Goal: Information Seeking & Learning: Understand process/instructions

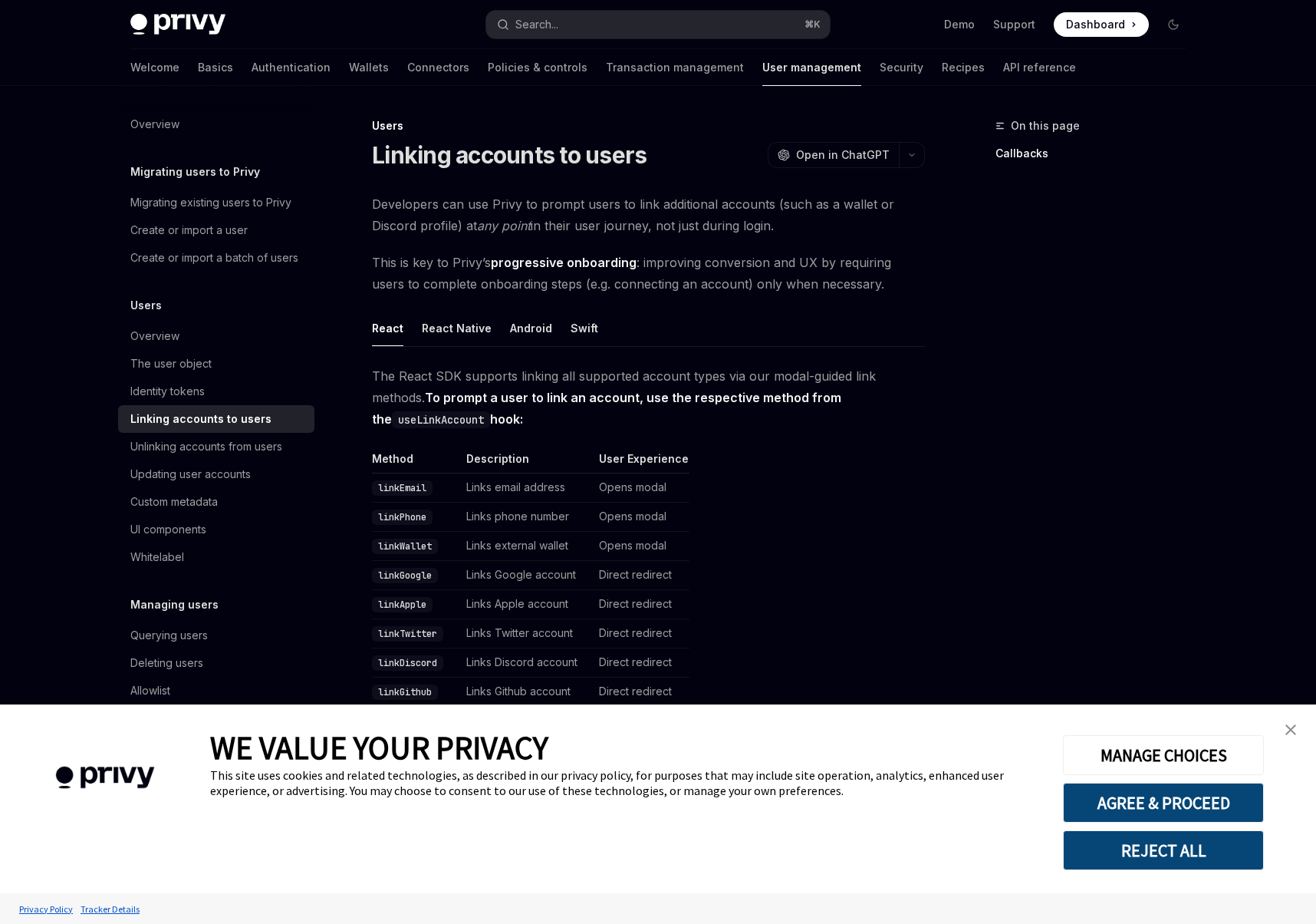
type textarea "*"
drag, startPoint x: 1202, startPoint y: 854, endPoint x: 1067, endPoint y: 690, distance: 212.4
click at [1202, 854] on button "REJECT ALL" at bounding box center [1163, 850] width 201 height 40
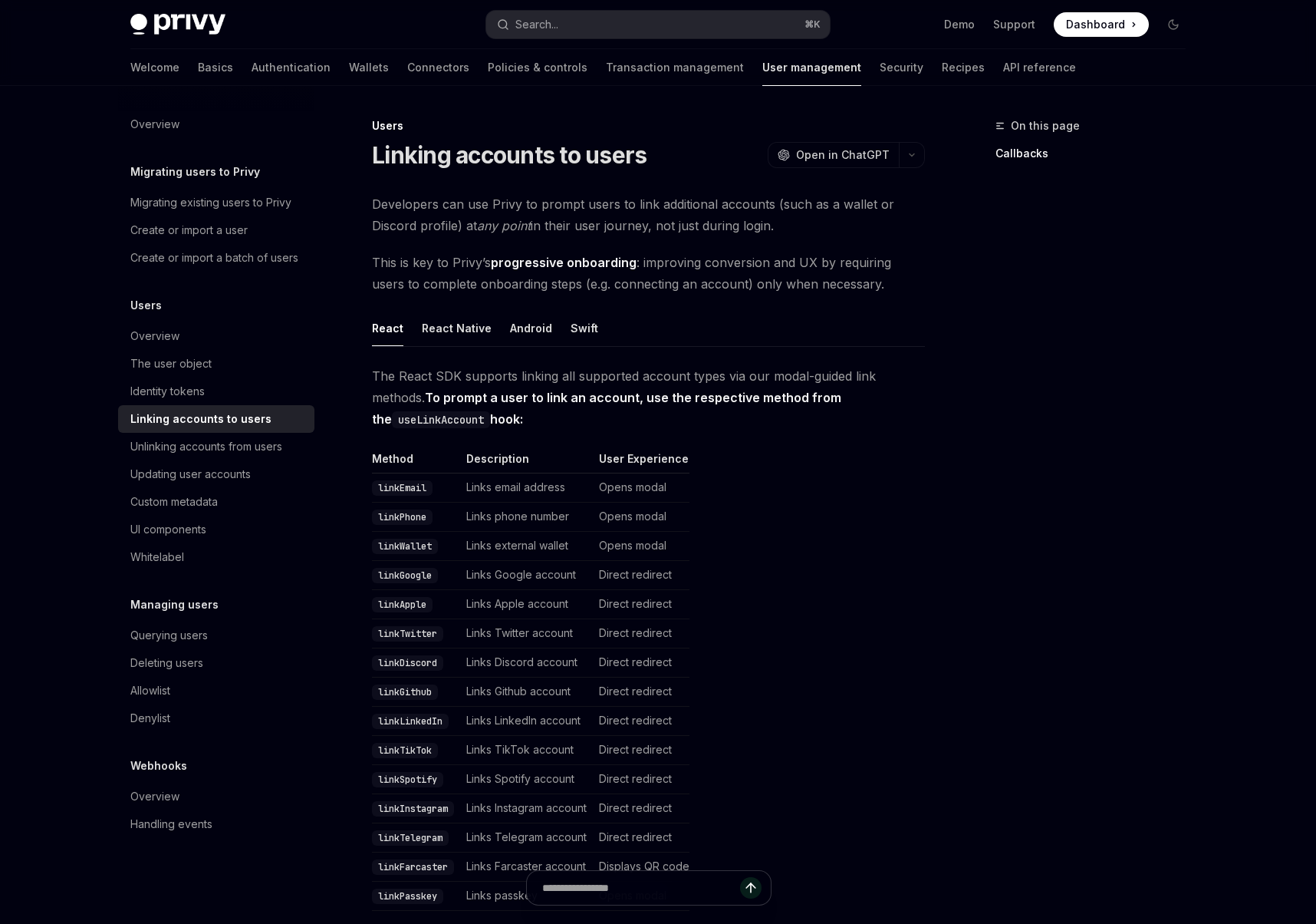
click at [915, 552] on table "Method Description User Experience linkEmail Links email address Opens modal li…" at bounding box center [648, 681] width 553 height 460
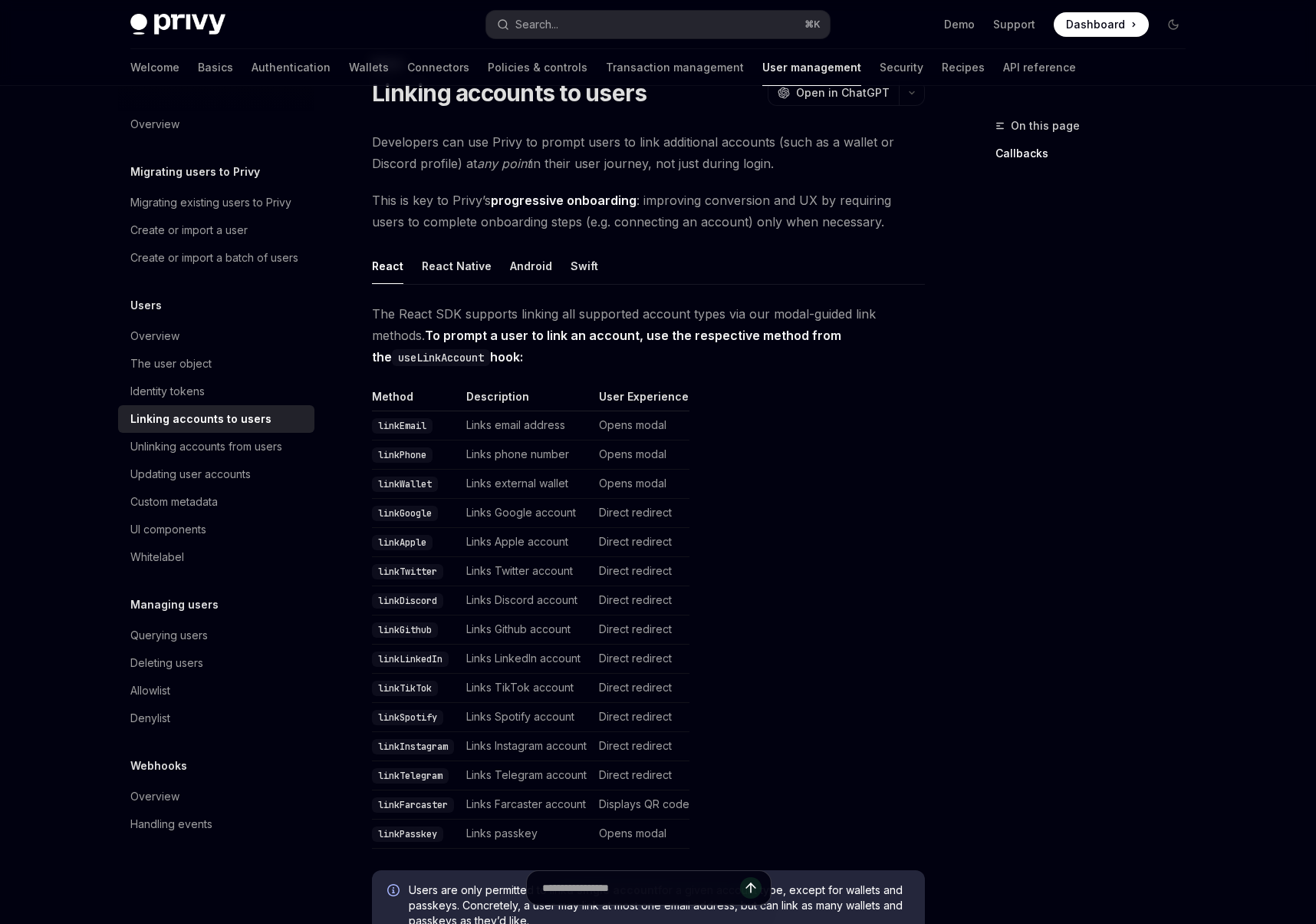
click at [426, 769] on code "linkTelegram" at bounding box center [410, 775] width 77 height 16
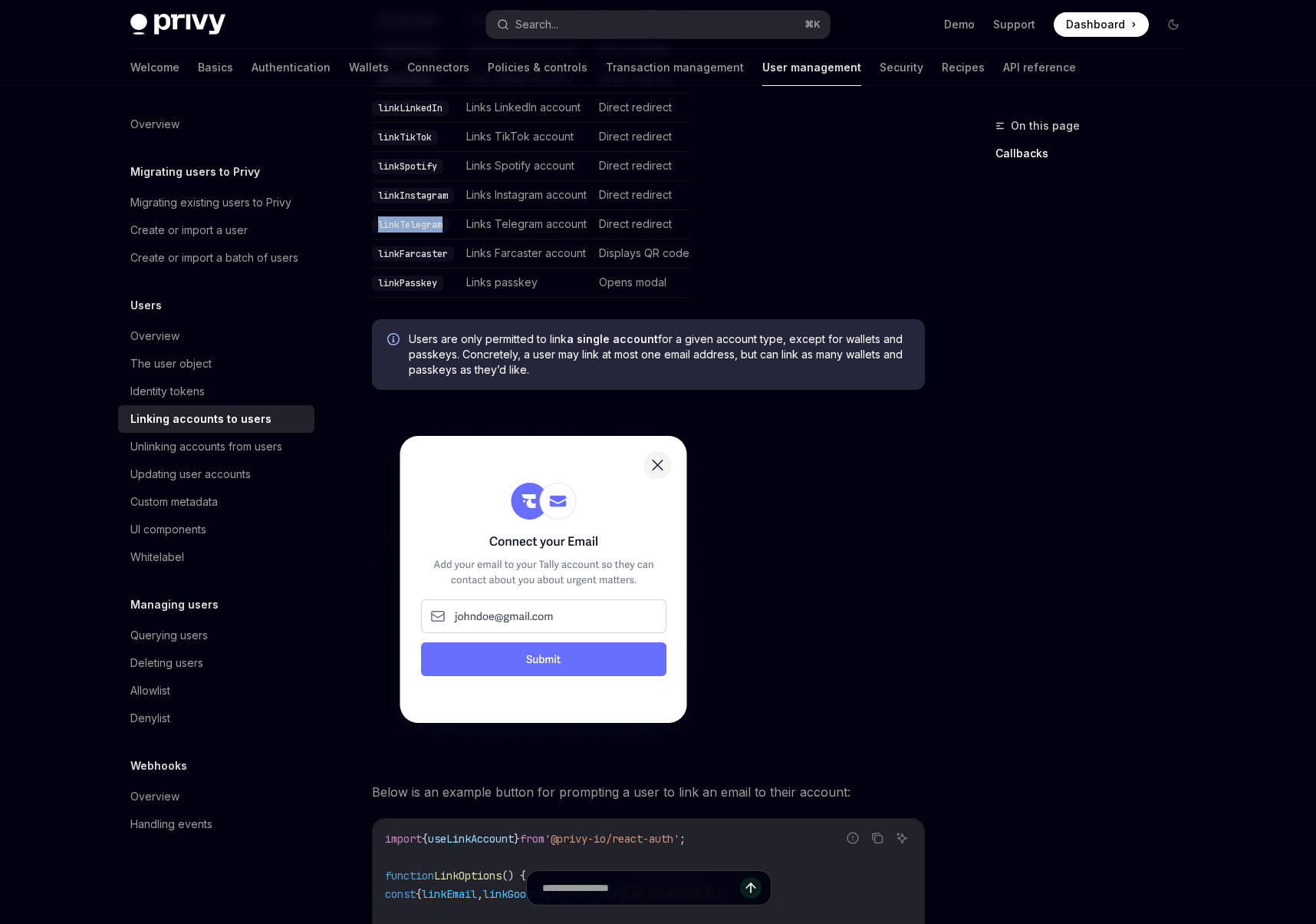
scroll to position [698, 0]
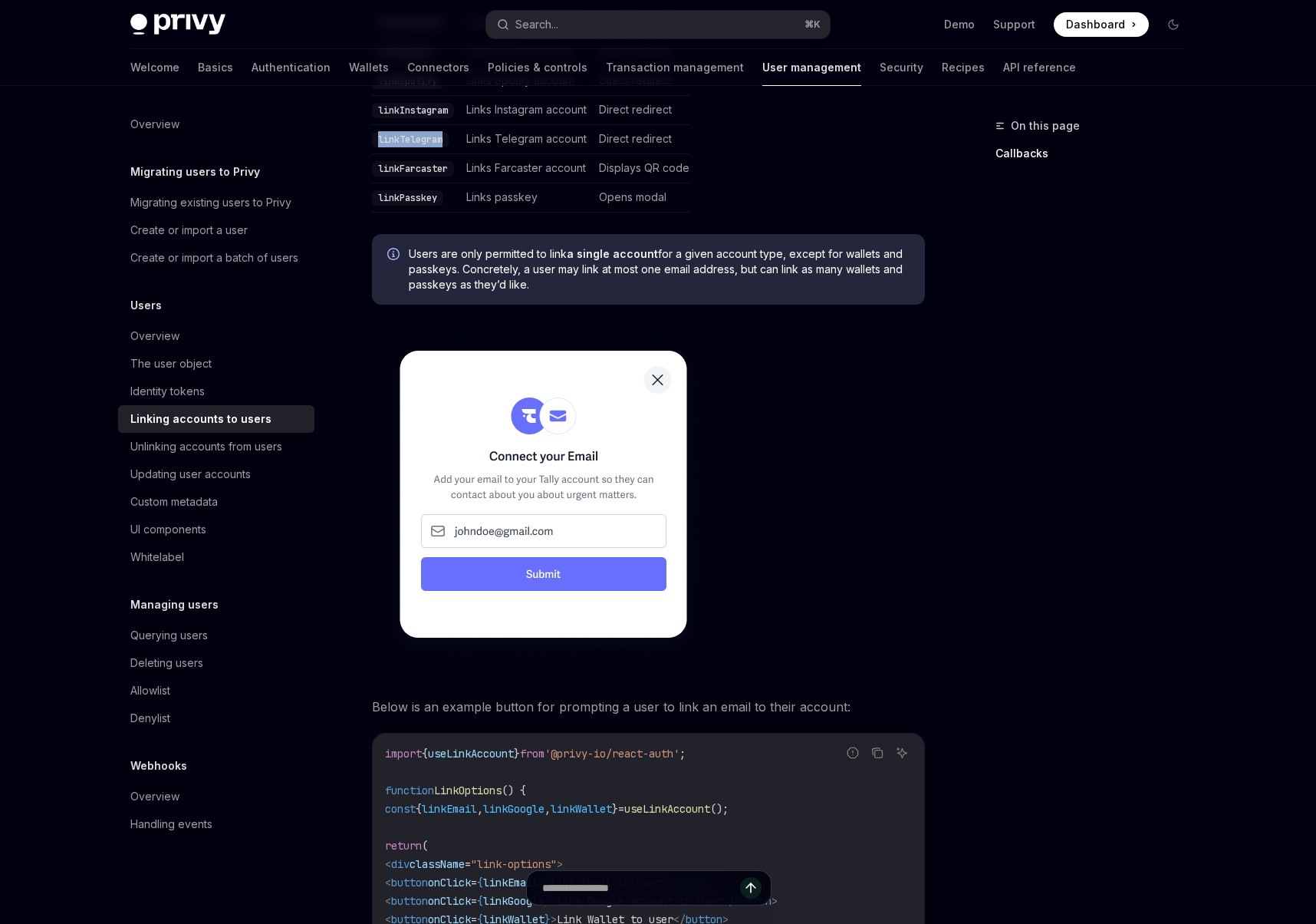
copy code "linkTelegram"
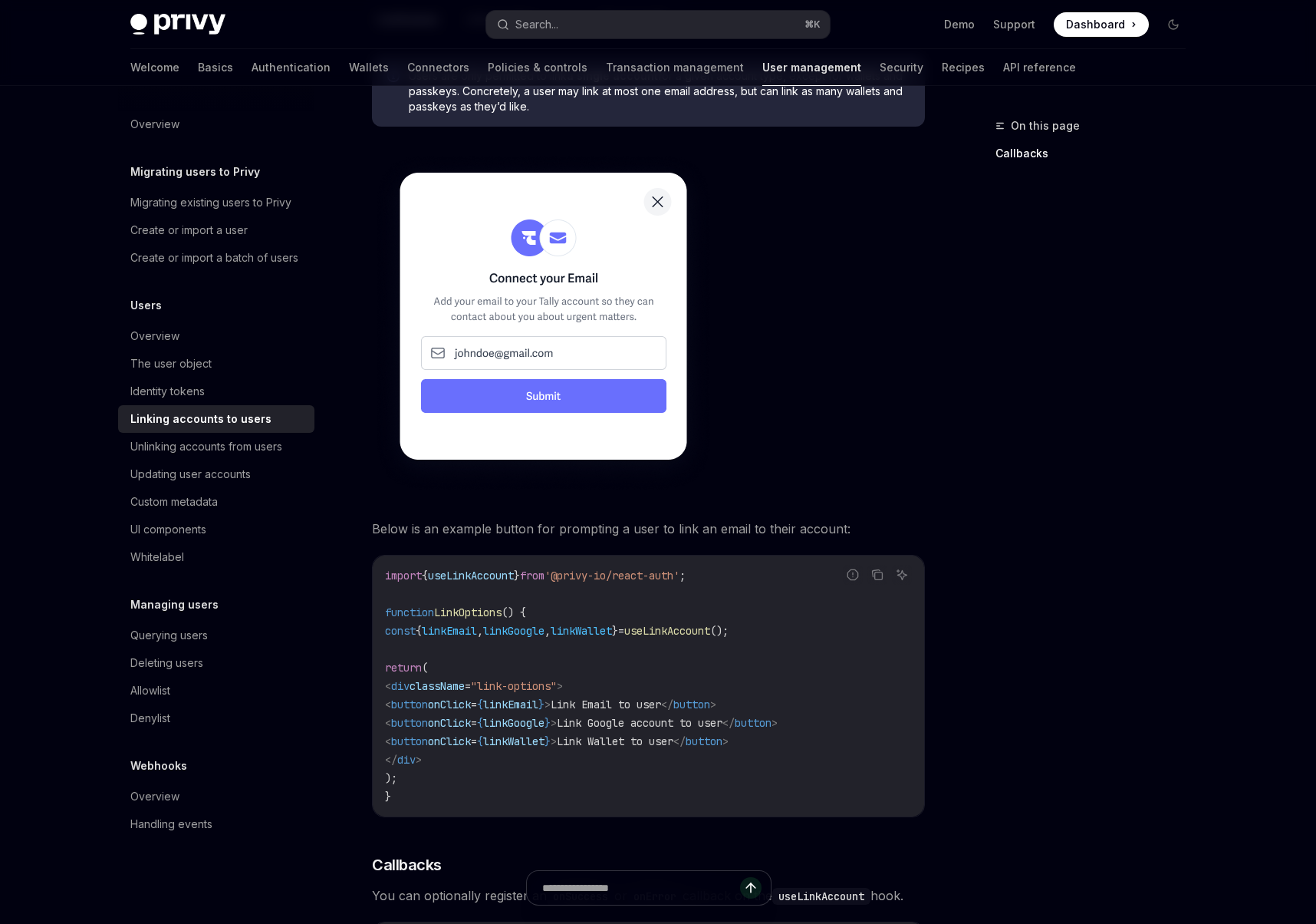
click at [612, 626] on span "linkWallet" at bounding box center [581, 630] width 61 height 14
copy code "const { linkEmail , linkGoogle , linkWallet } = useLinkAccount ();"
click at [710, 634] on span "useLinkAccount" at bounding box center [667, 630] width 86 height 14
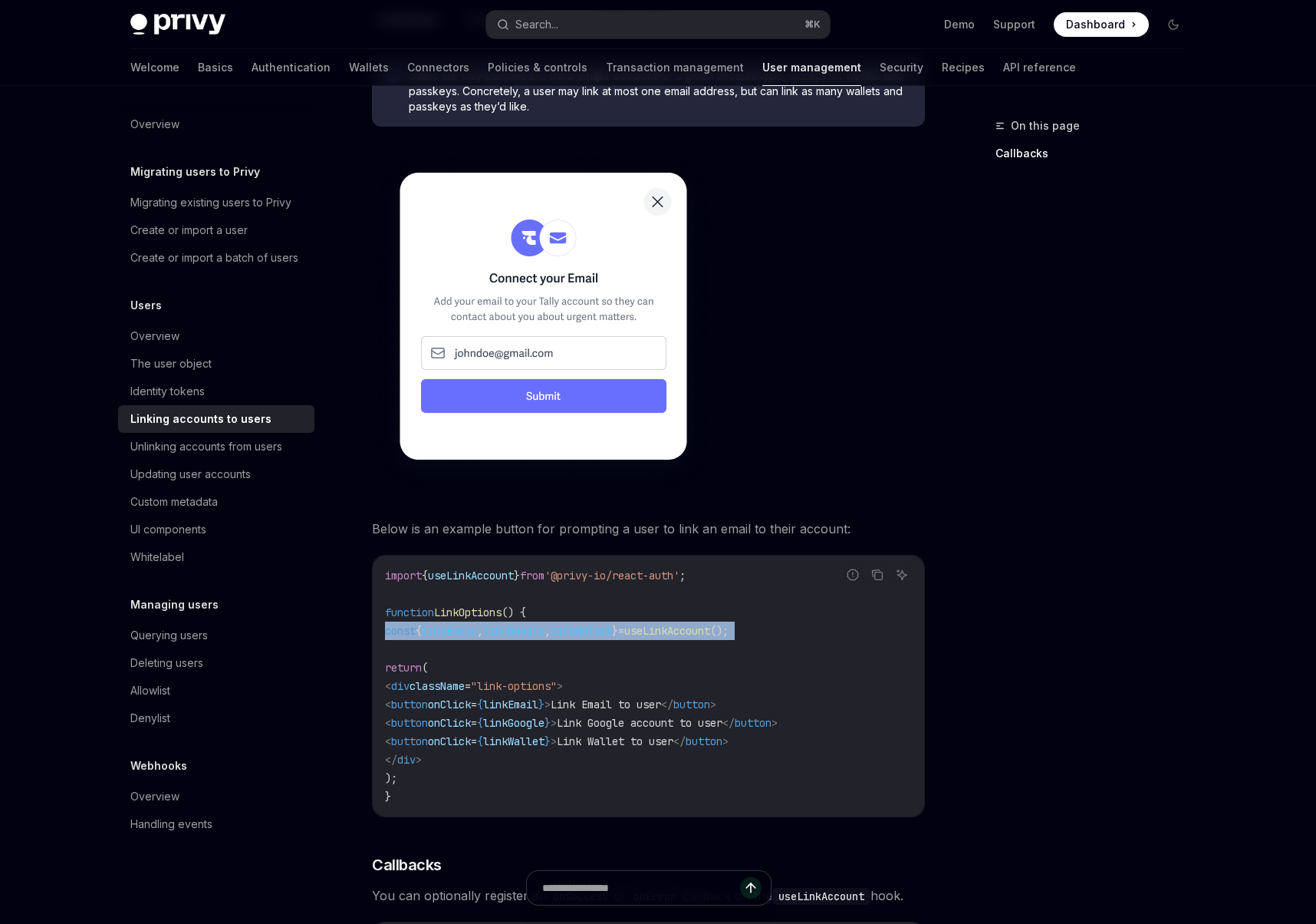
click at [710, 634] on span "useLinkAccount" at bounding box center [667, 630] width 86 height 14
click at [620, 573] on span "'@privy-io/react-auth'" at bounding box center [611, 575] width 135 height 14
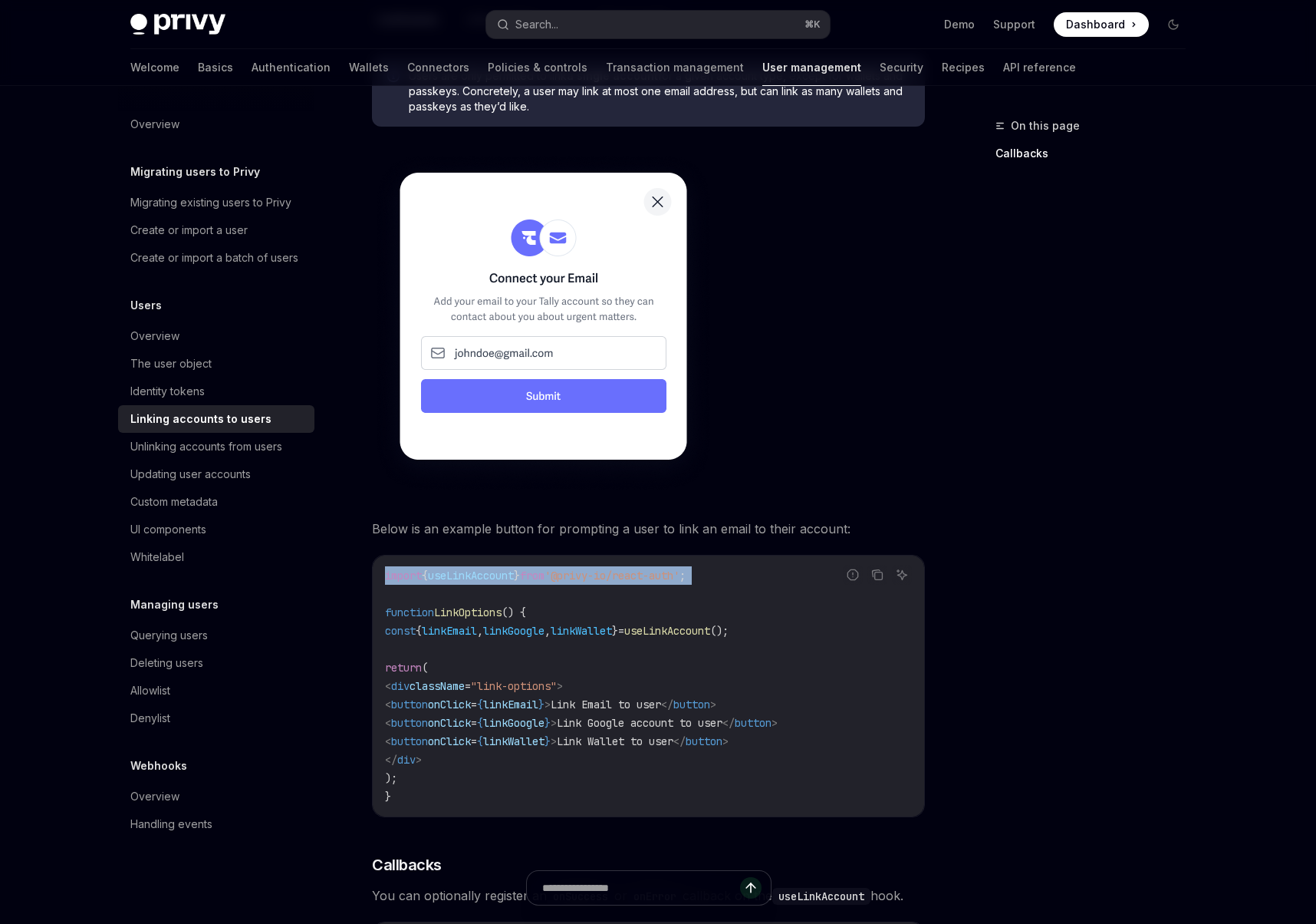
click at [618, 573] on span "'@privy-io/react-auth'" at bounding box center [611, 575] width 135 height 14
copy code "import { useLinkAccount } from '@privy-io/react-auth' ;"
drag, startPoint x: 664, startPoint y: 660, endPoint x: 661, endPoint y: 668, distance: 8.5
click at [664, 659] on code "import { useLinkAccount } from '@privy-io/react-auth' ; function LinkOptions ()…" at bounding box center [648, 685] width 527 height 240
click at [539, 705] on span "linkEmail" at bounding box center [511, 704] width 56 height 14
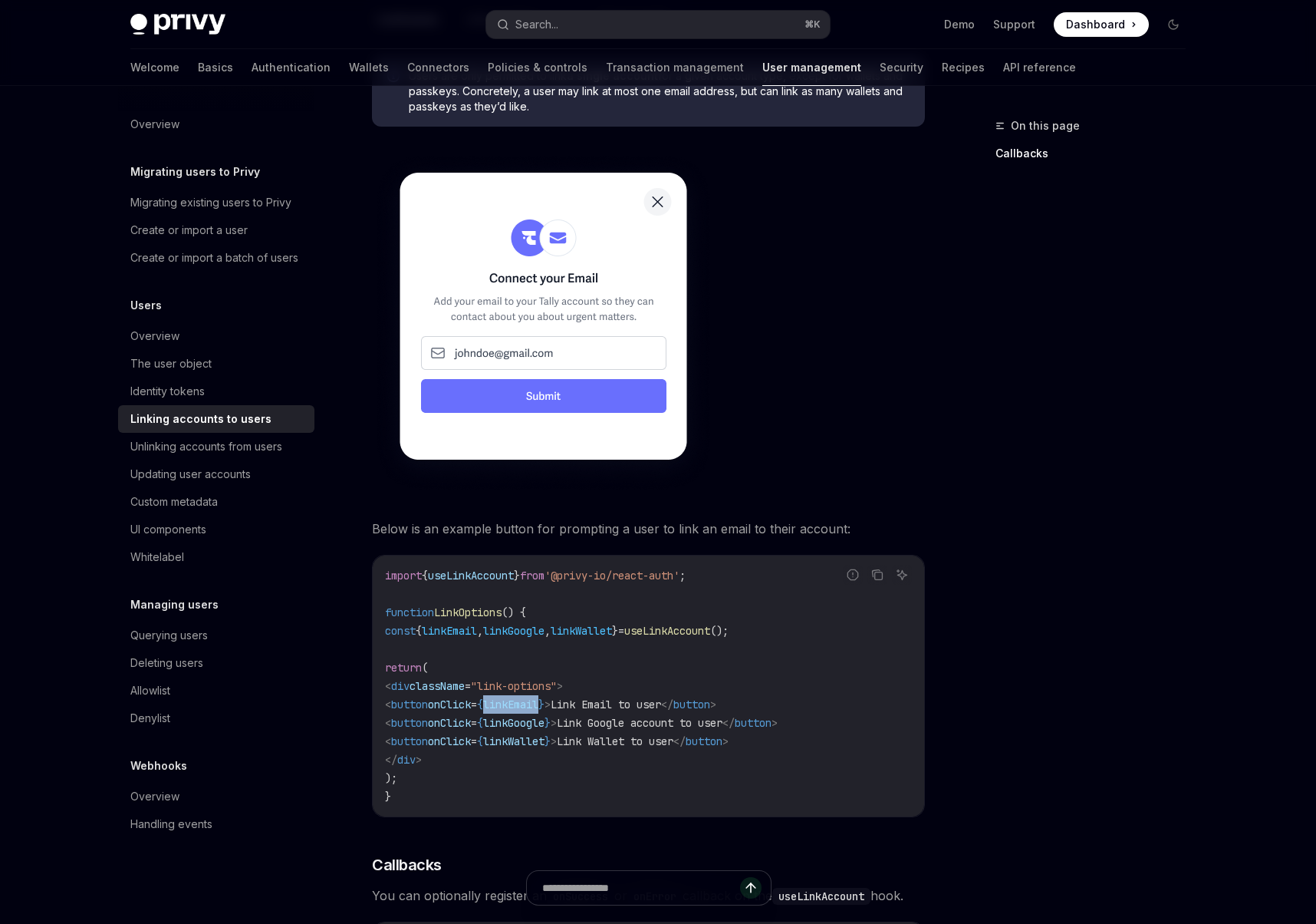
click at [539, 705] on span "linkEmail" at bounding box center [511, 704] width 56 height 14
click at [577, 642] on code "import { useLinkAccount } from '@privy-io/react-auth' ; function LinkOptions ()…" at bounding box center [648, 685] width 527 height 240
click at [544, 632] on span "linkGoogle" at bounding box center [513, 630] width 61 height 14
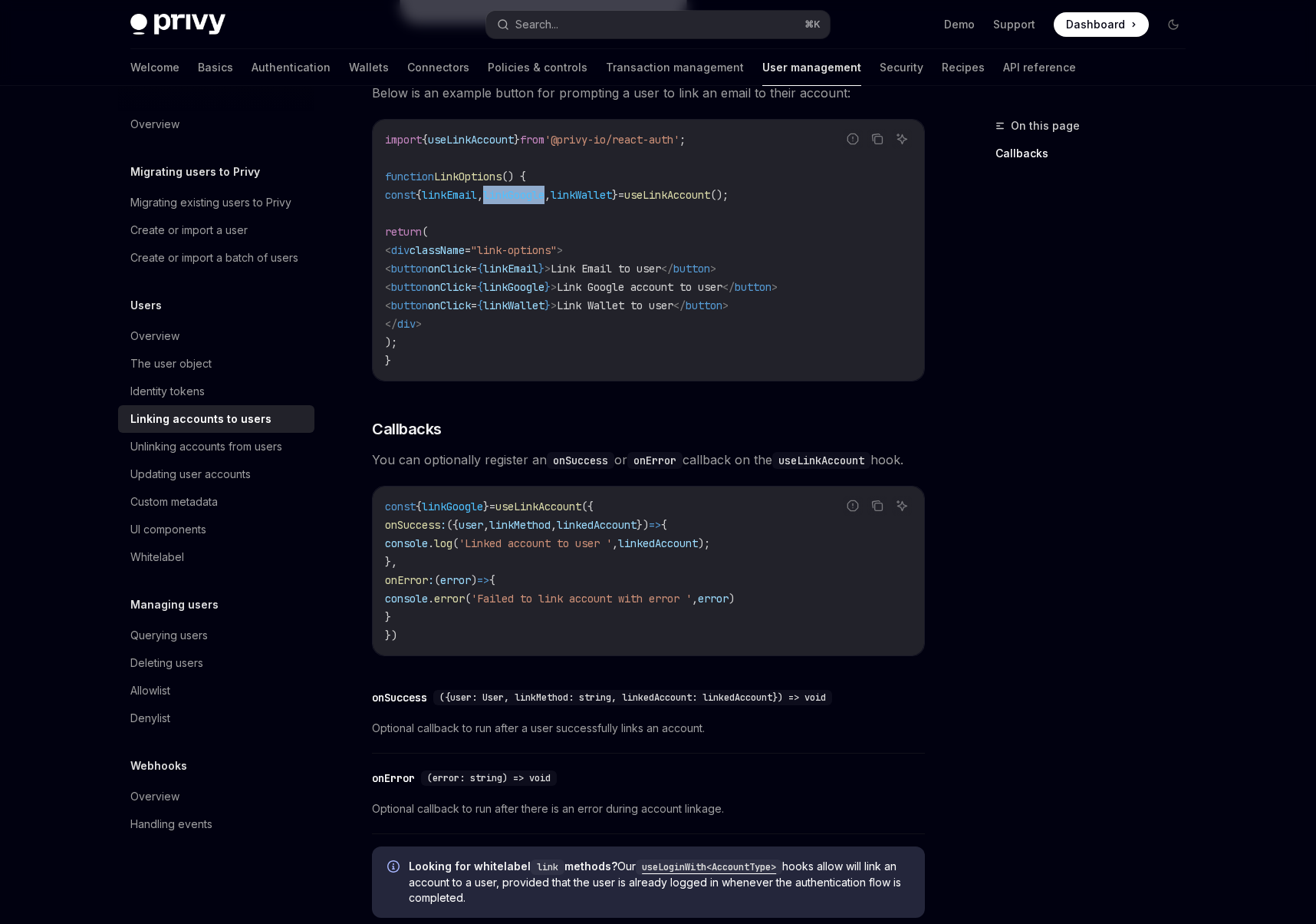
scroll to position [1482, 0]
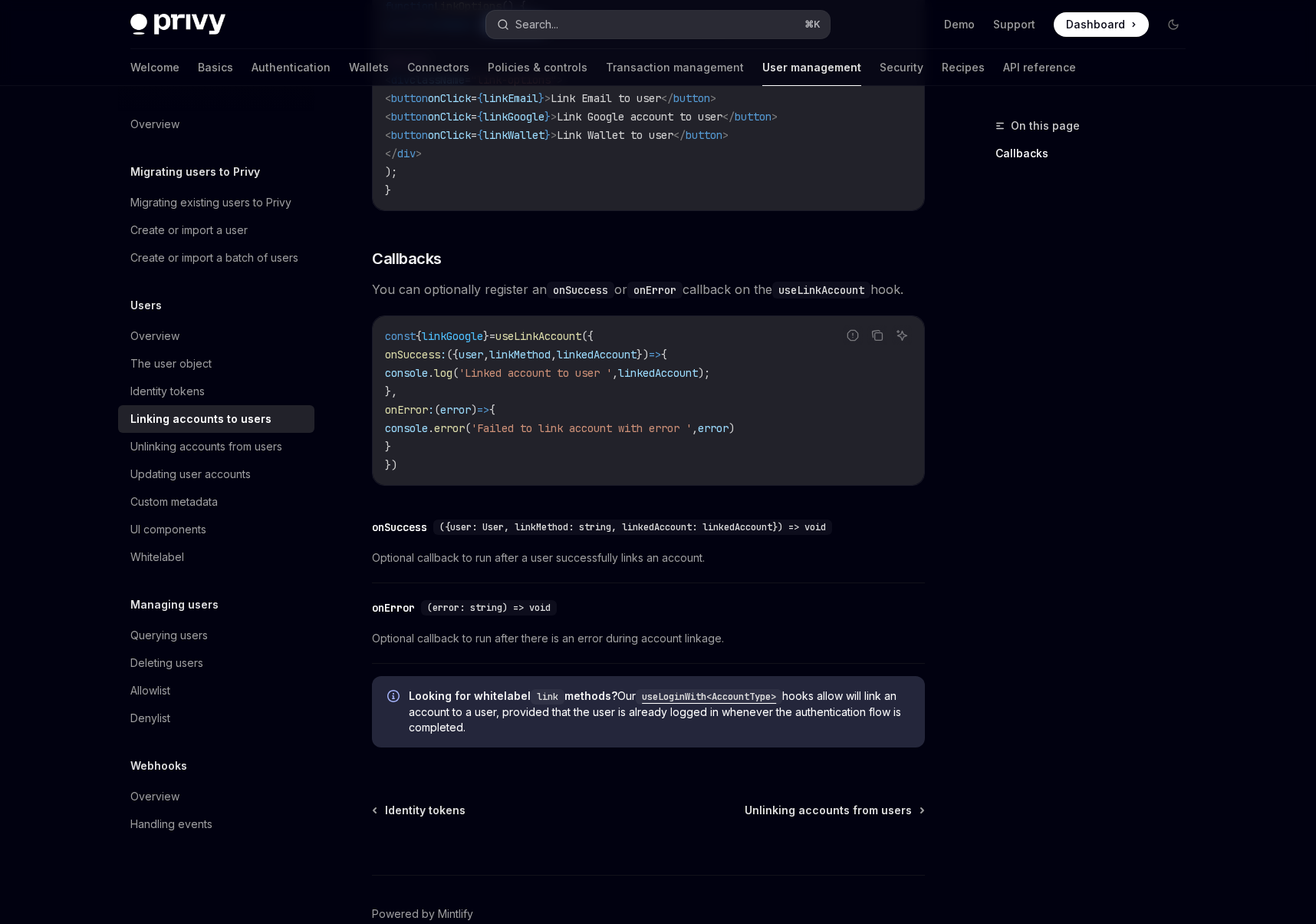
click at [626, 25] on button "Search... ⌘ K" at bounding box center [658, 25] width 343 height 28
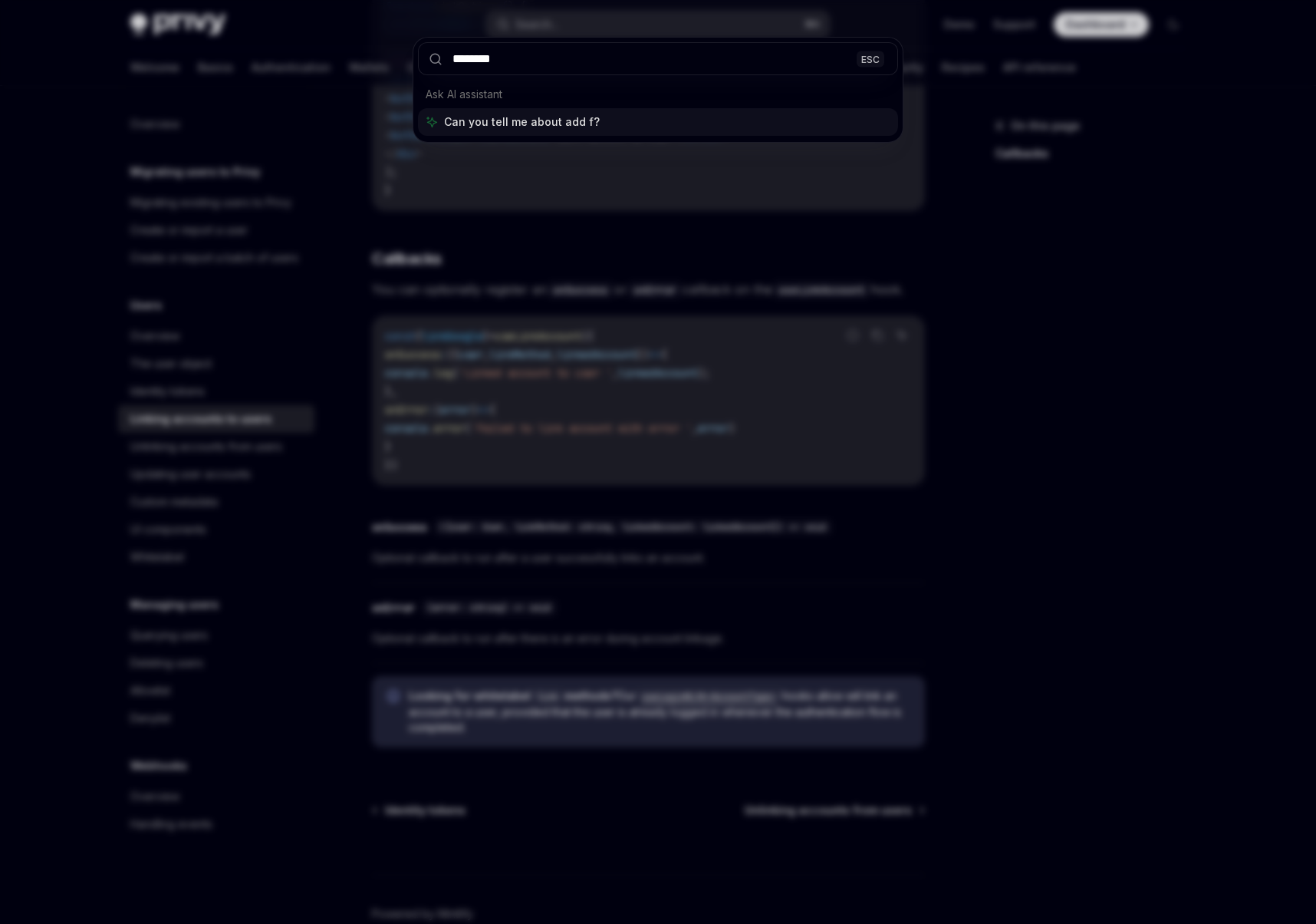
type input "*********"
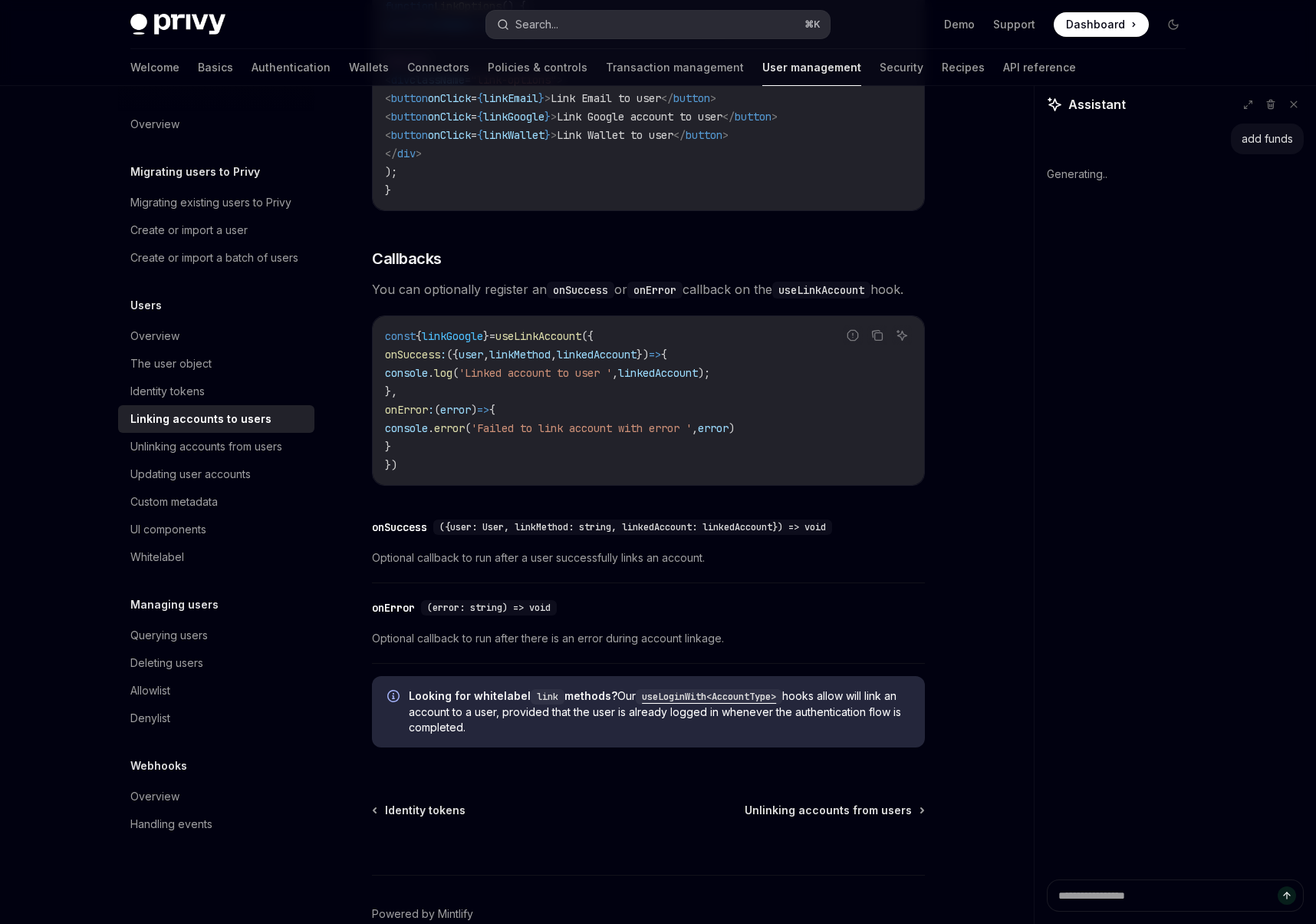
click at [662, 24] on button "Search... ⌘ K" at bounding box center [658, 25] width 343 height 28
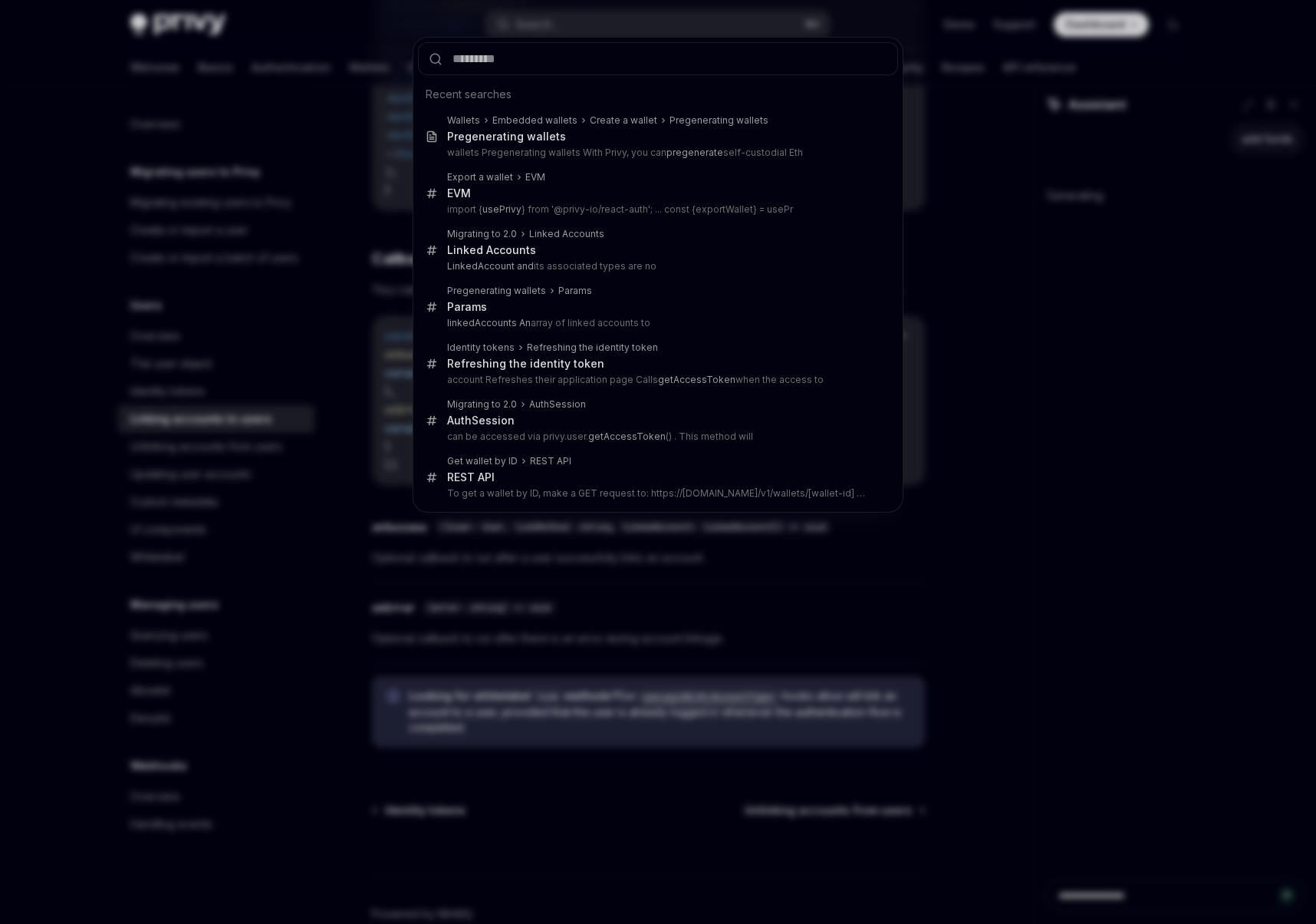
type textarea "*"
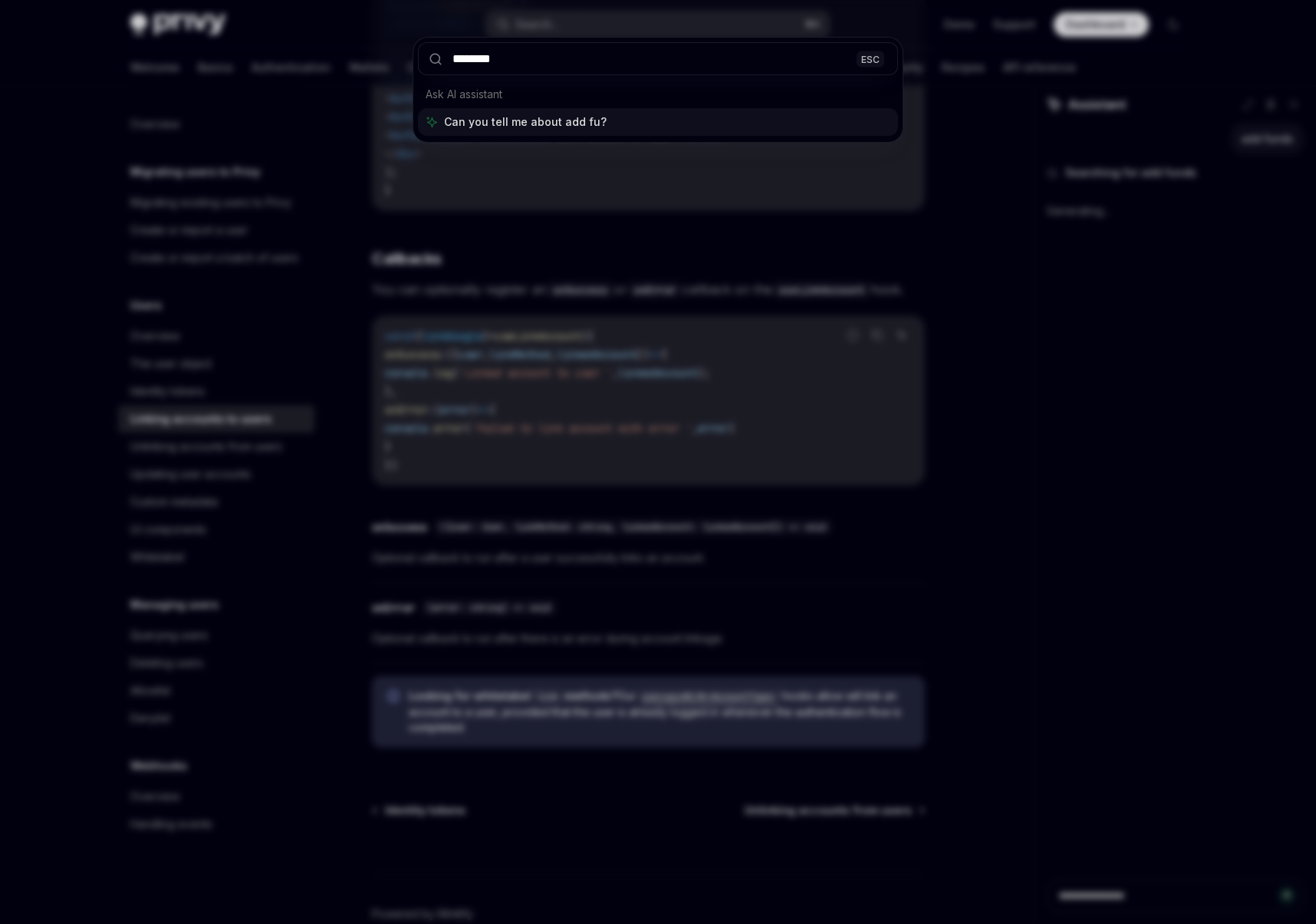
type input "*********"
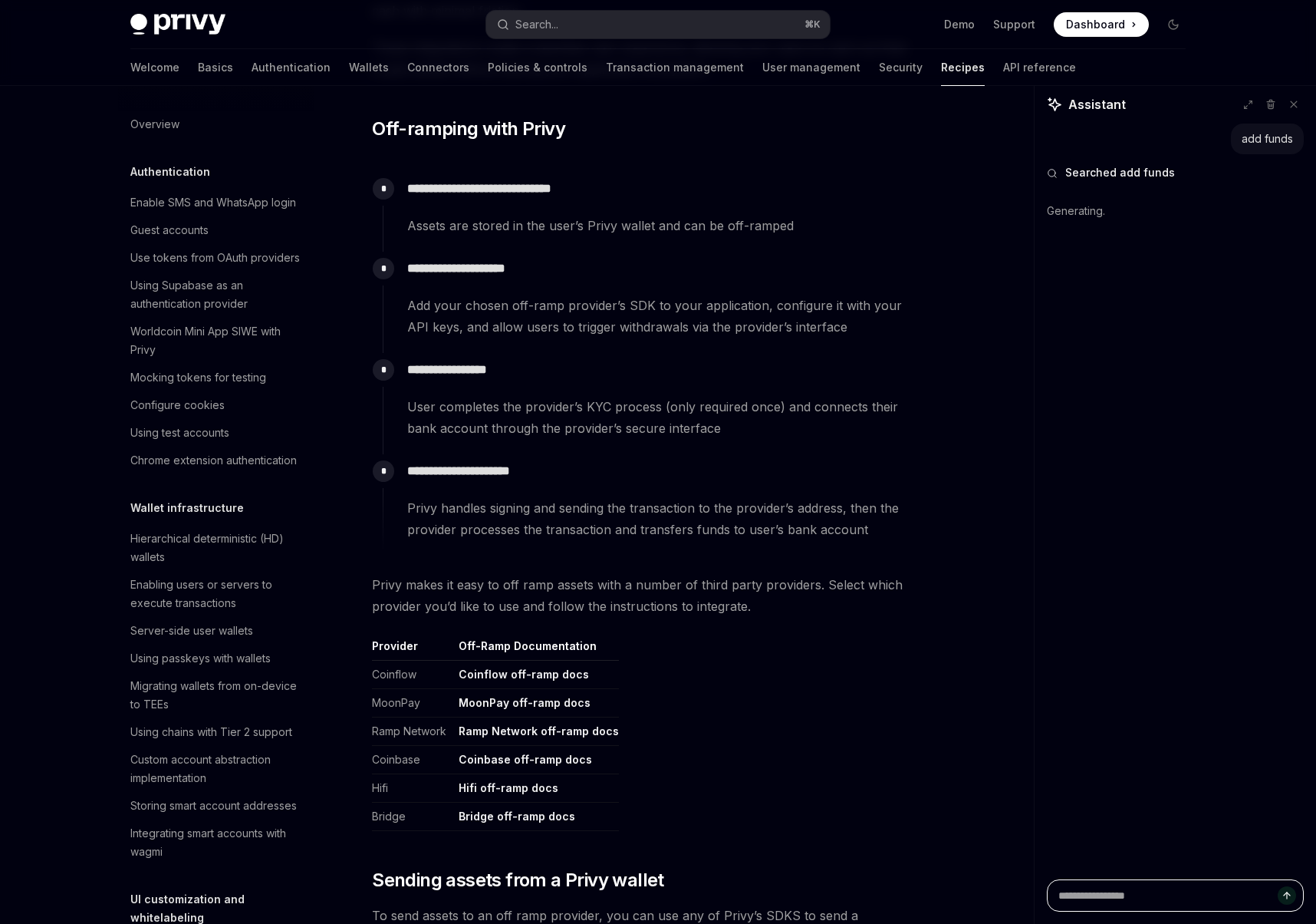
scroll to position [1010, 0]
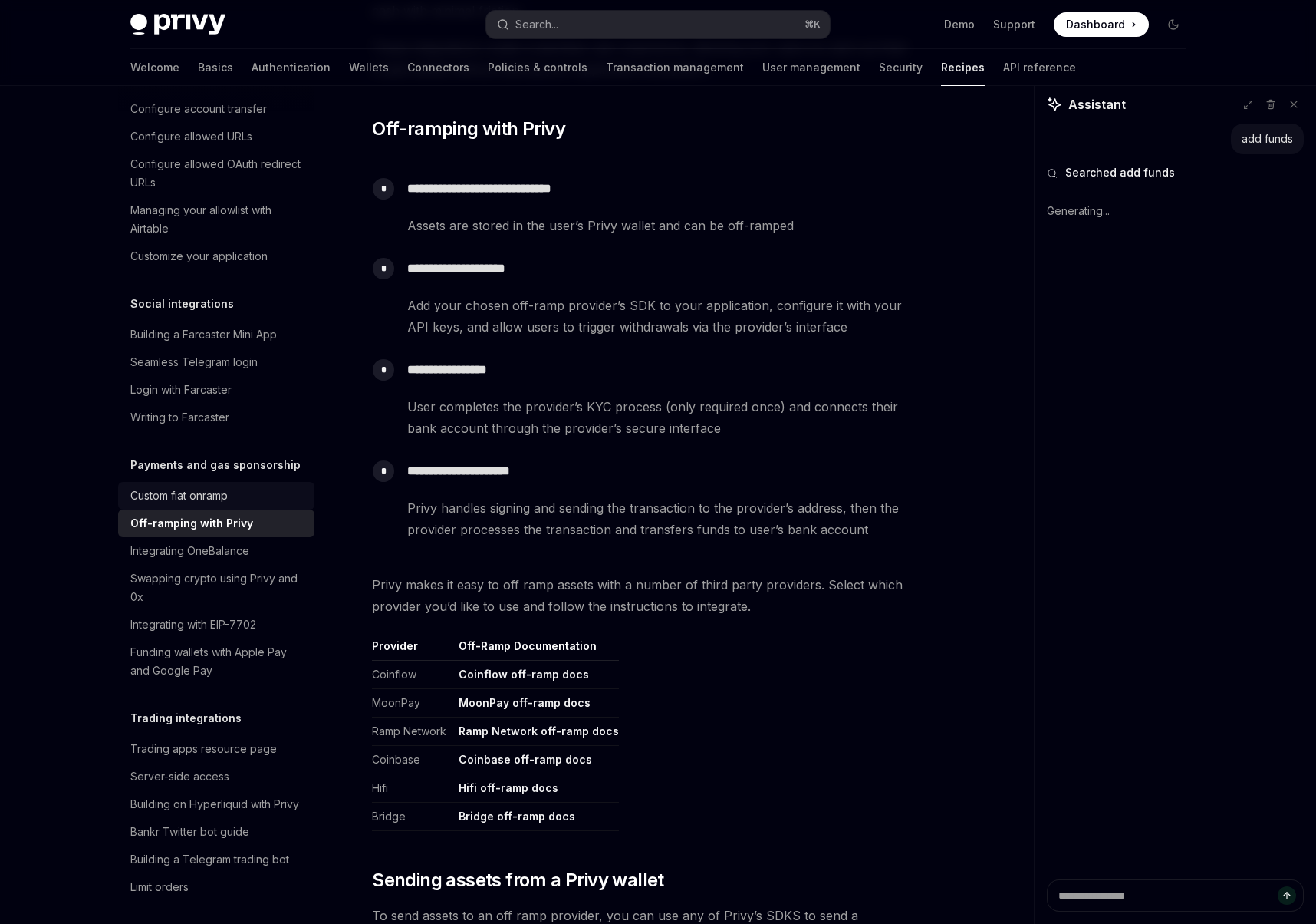
click at [204, 487] on div "Custom fiat onramp" at bounding box center [178, 496] width 97 height 19
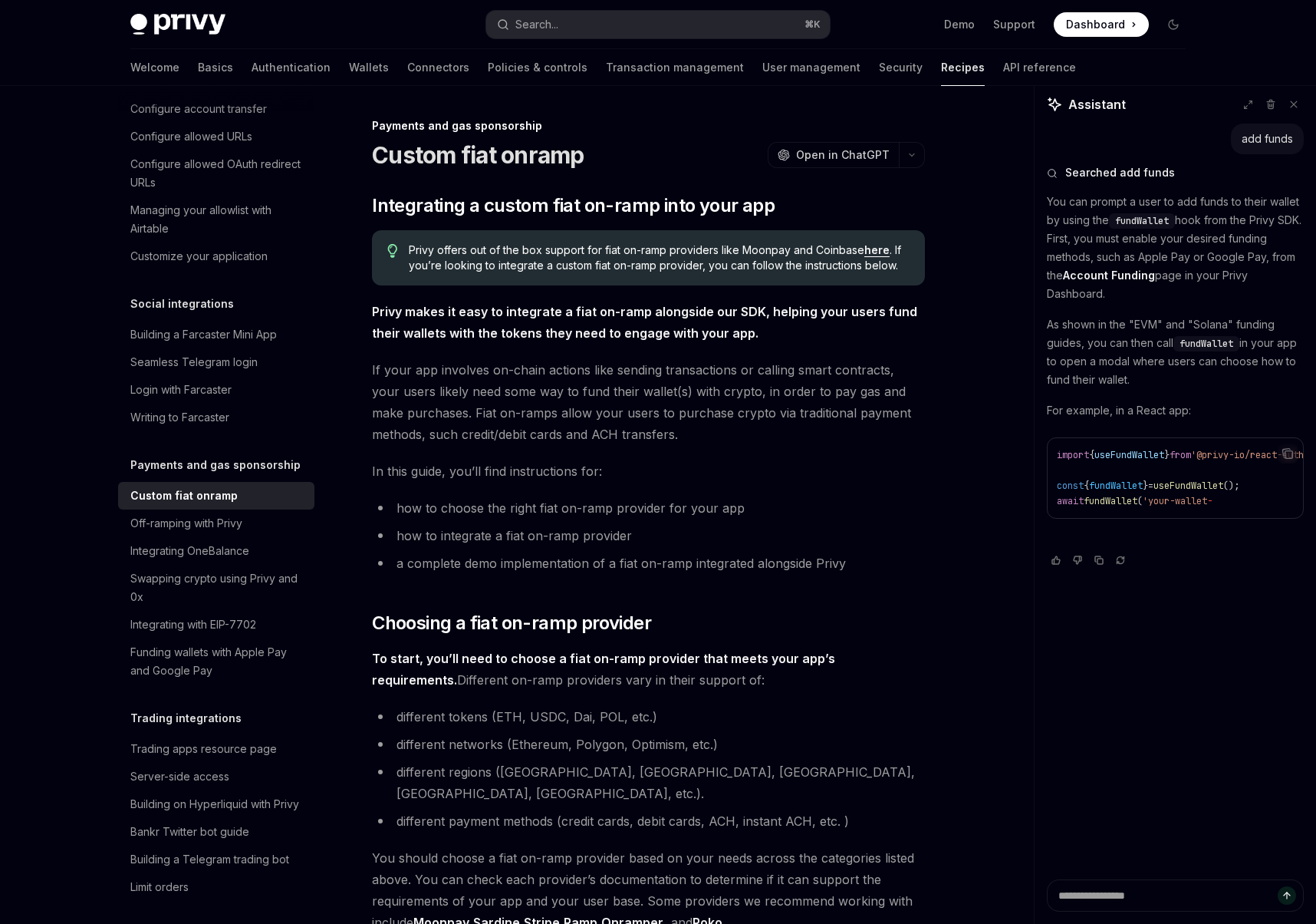
scroll to position [20, 0]
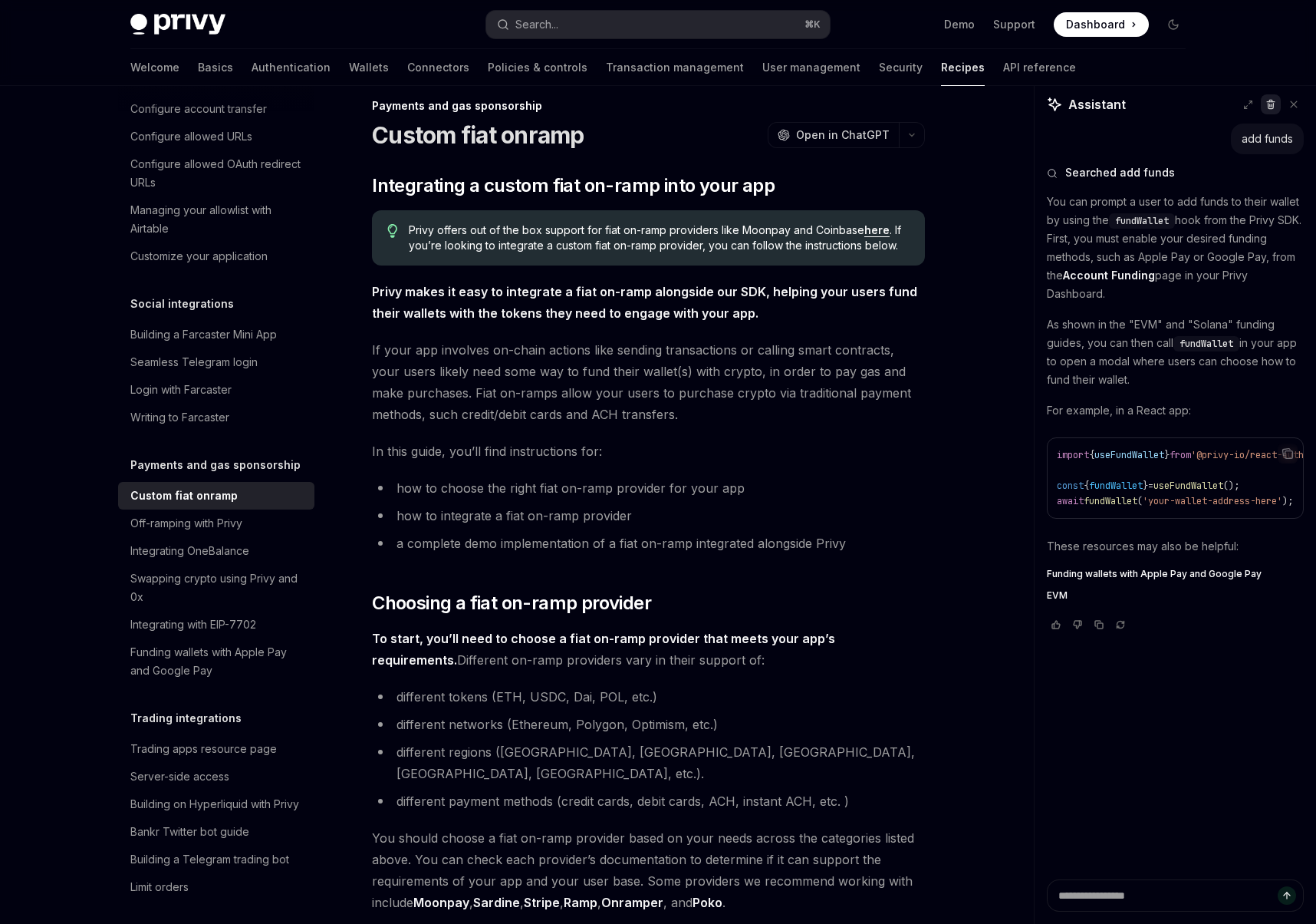
click at [1269, 112] on button at bounding box center [1270, 104] width 20 height 20
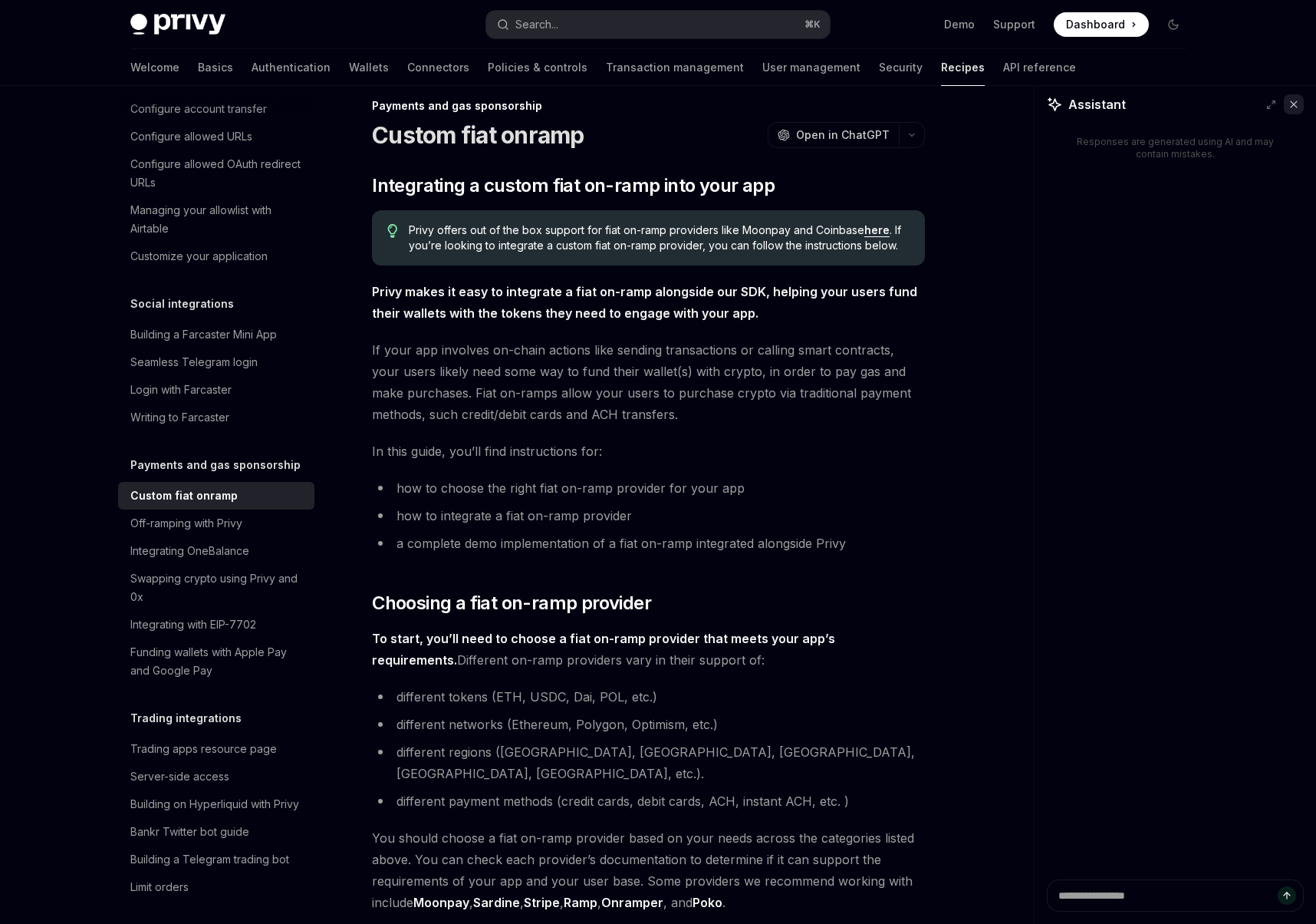
click at [1301, 106] on button at bounding box center [1294, 104] width 20 height 20
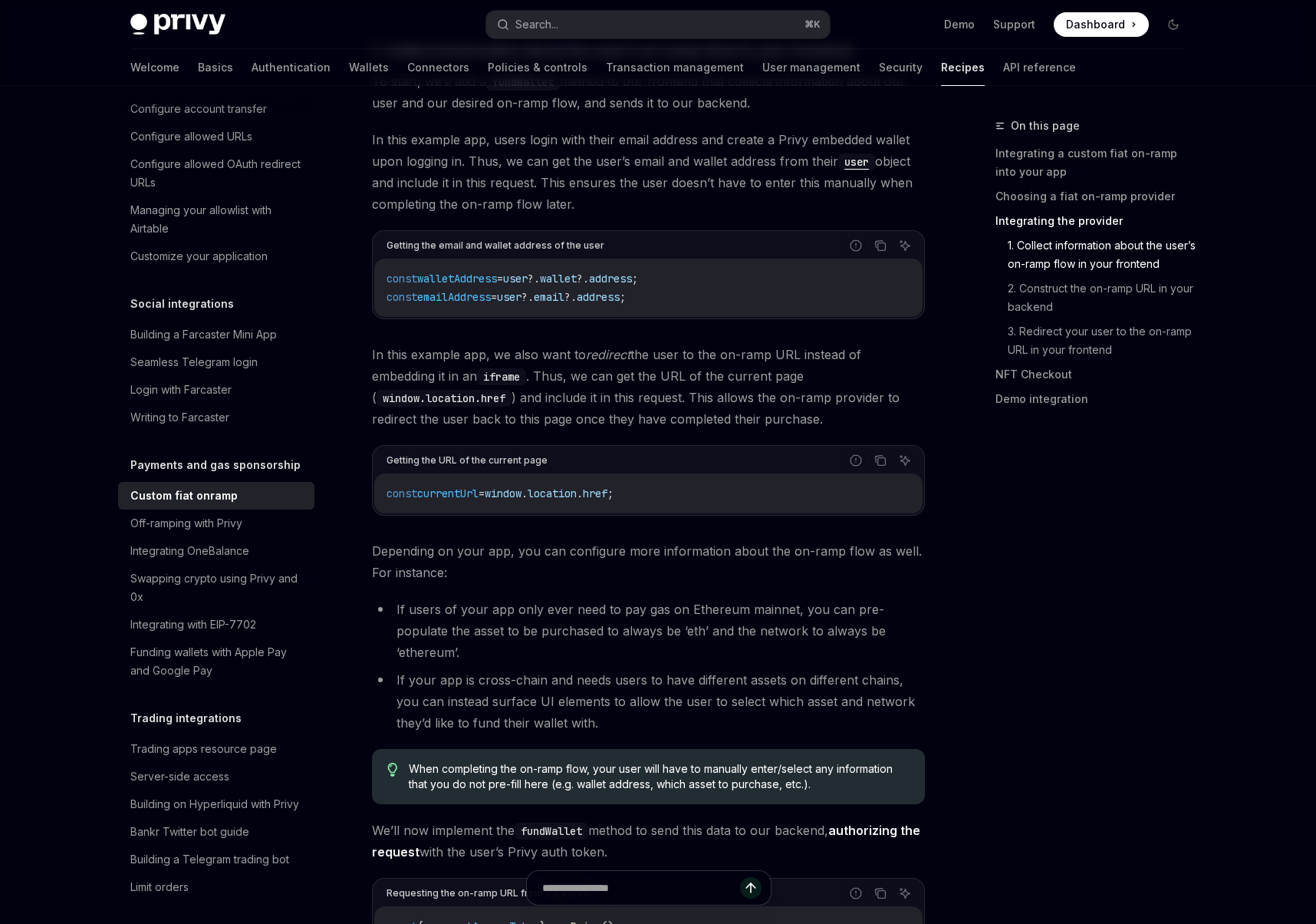
scroll to position [1671, 0]
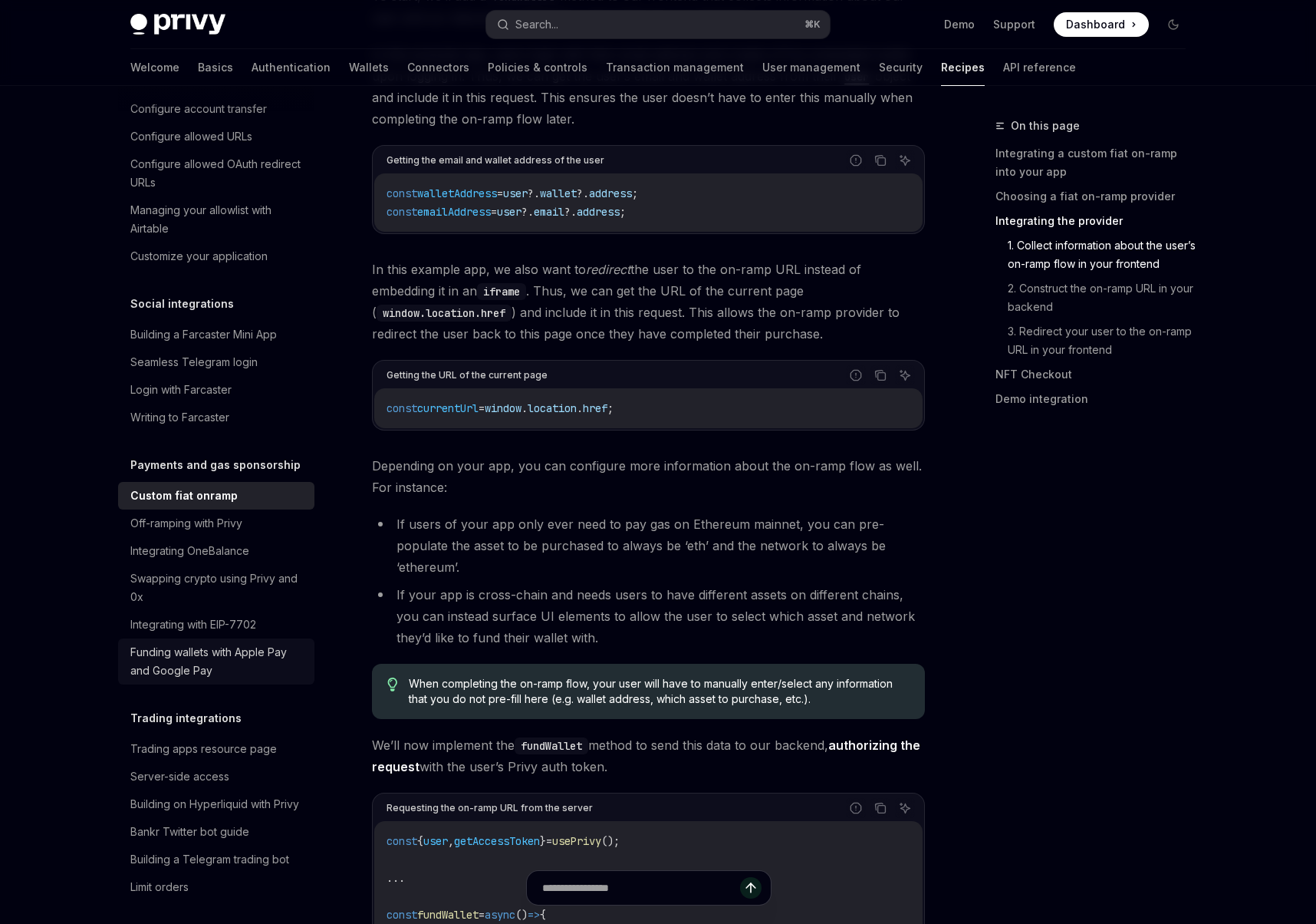
click at [195, 644] on div "Funding wallets with Apple Pay and Google Pay" at bounding box center [217, 661] width 175 height 37
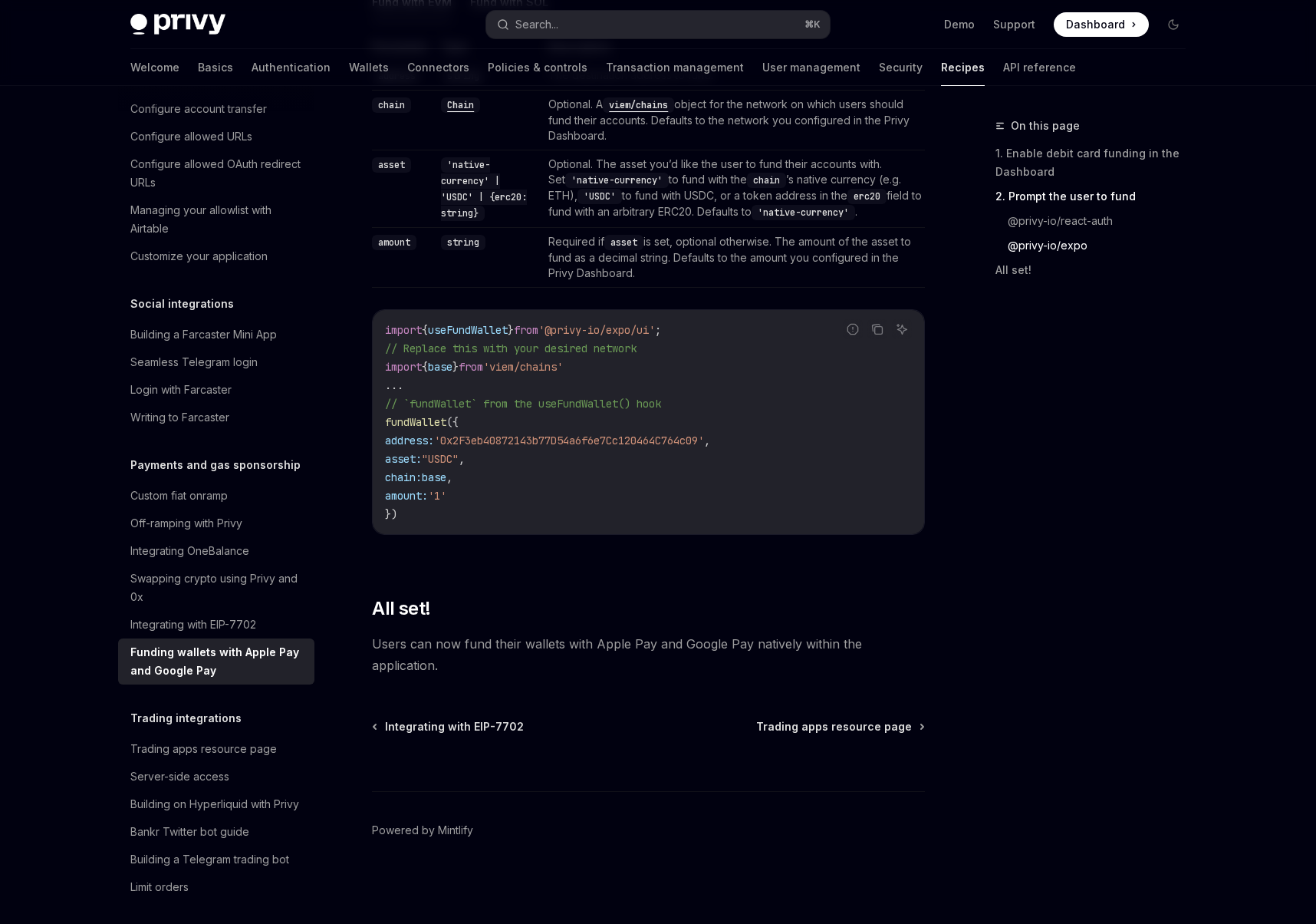
scroll to position [1488, 0]
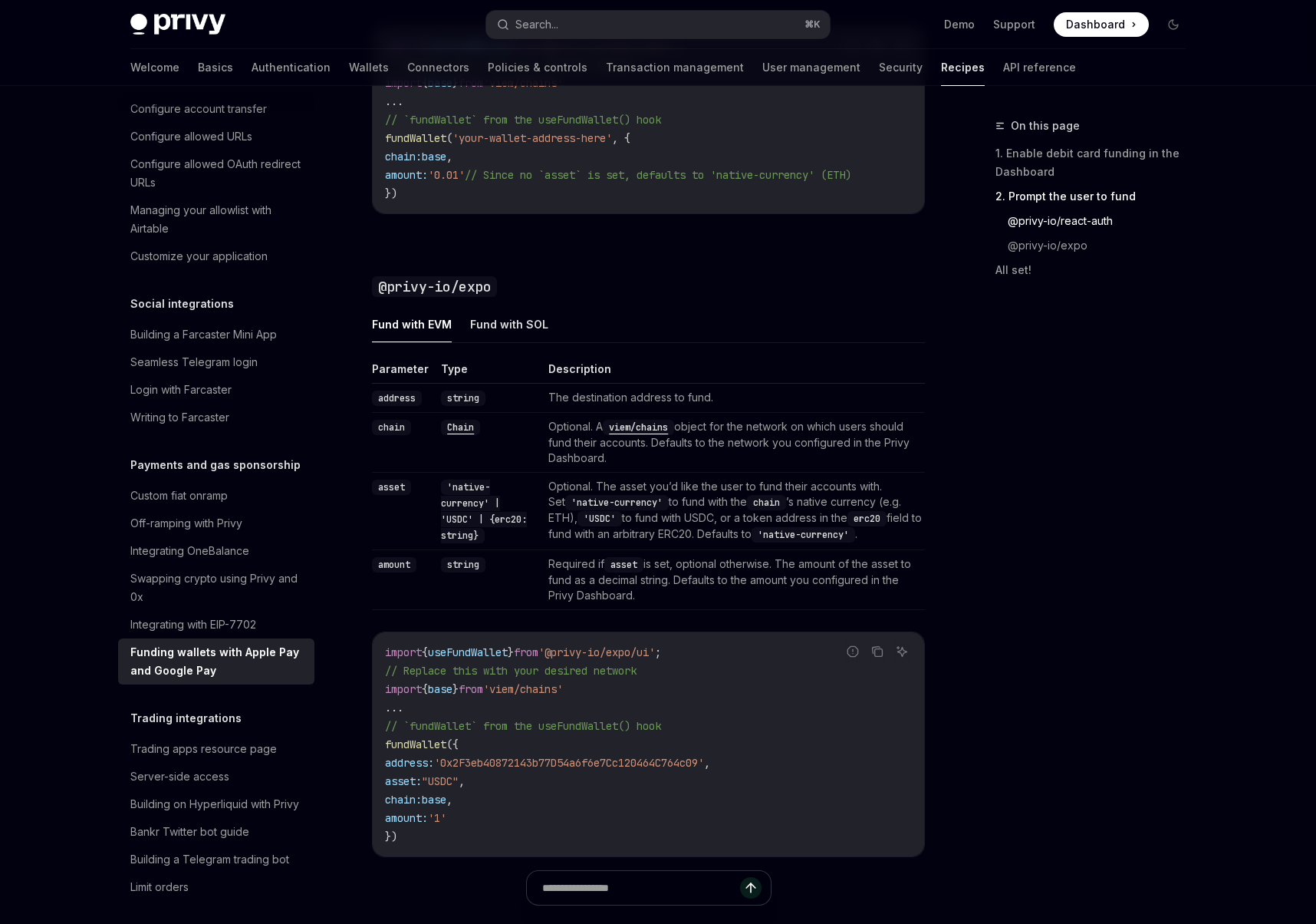
click at [1043, 590] on div "On this page 1. Enable debit card funding in the Dashboard 2. Prompt the user t…" at bounding box center [1081, 520] width 233 height 807
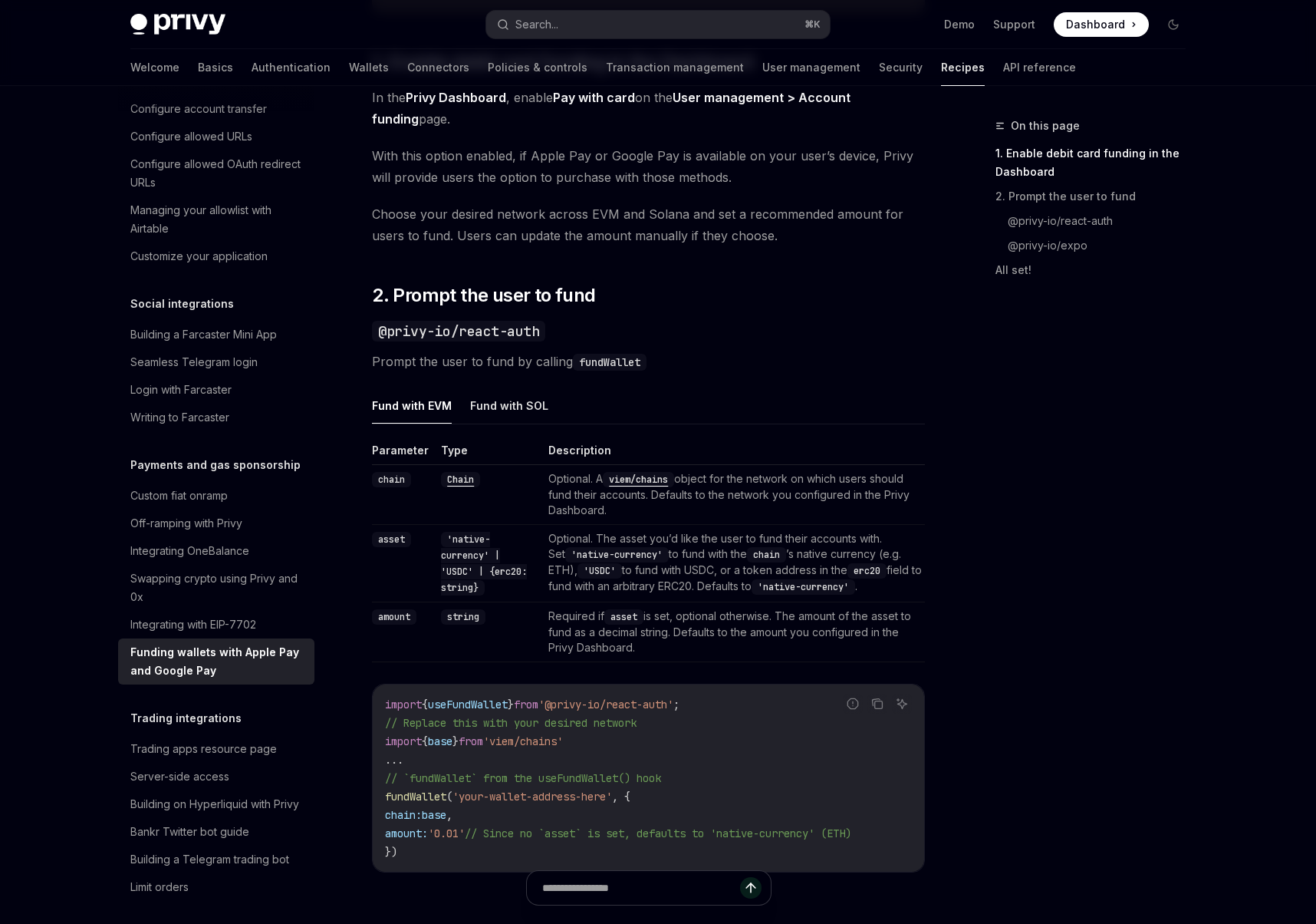
scroll to position [894, 0]
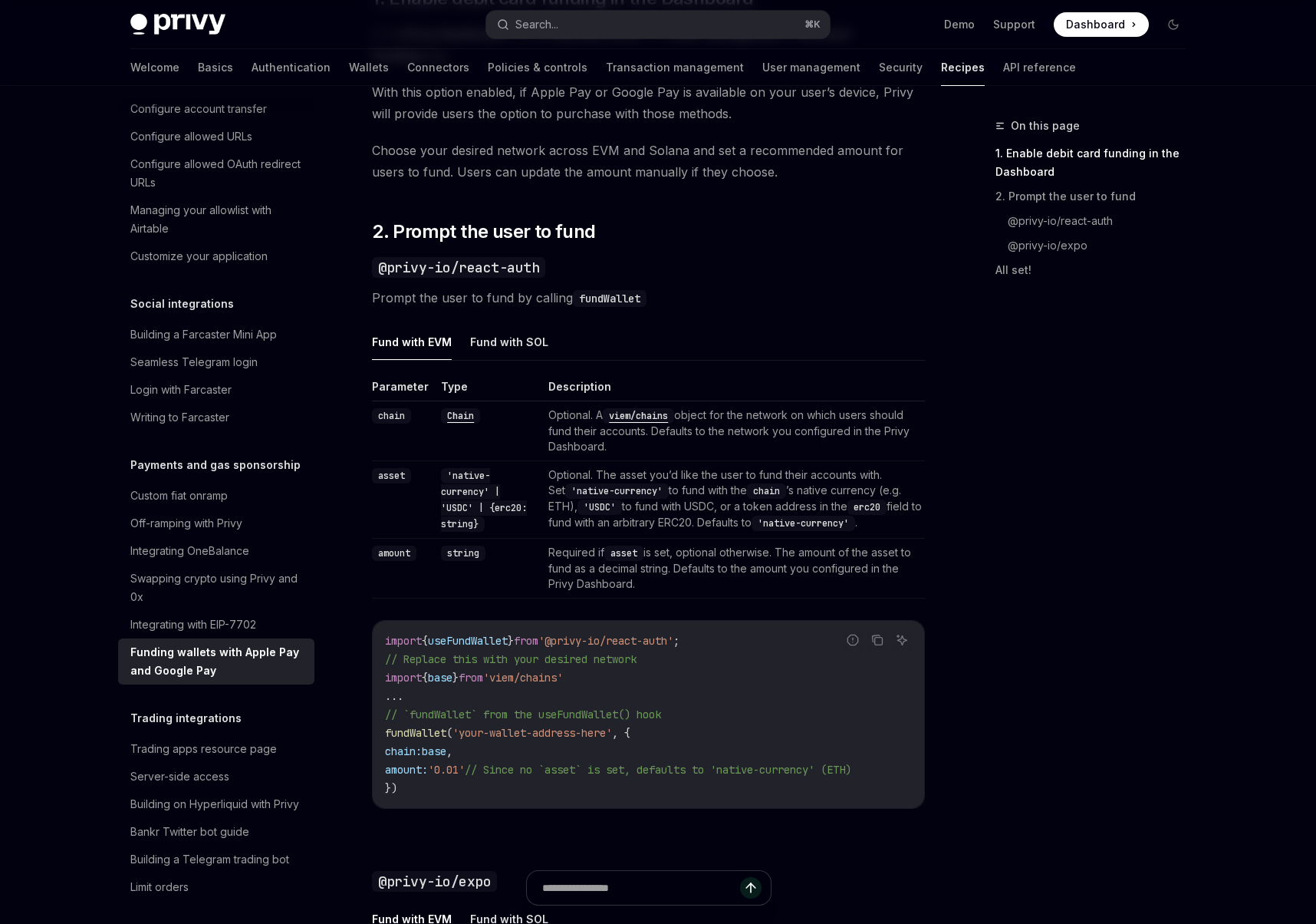
click at [999, 515] on div "On this page 1. Enable debit card funding in the Dashboard 2. Prompt the user t…" at bounding box center [1081, 520] width 233 height 807
click at [202, 569] on div "Swapping crypto using Privy and 0x" at bounding box center [217, 587] width 175 height 37
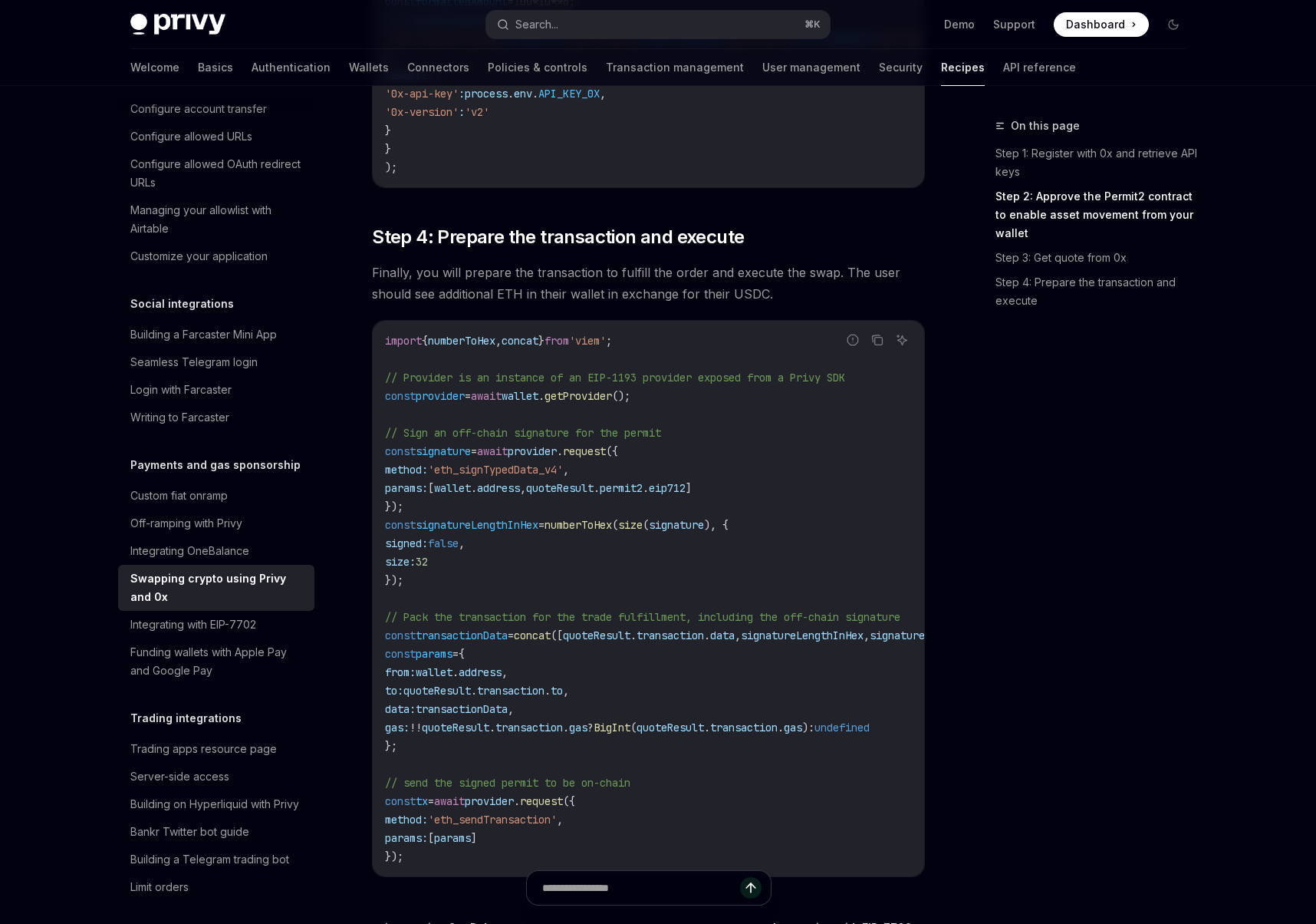
scroll to position [1670, 0]
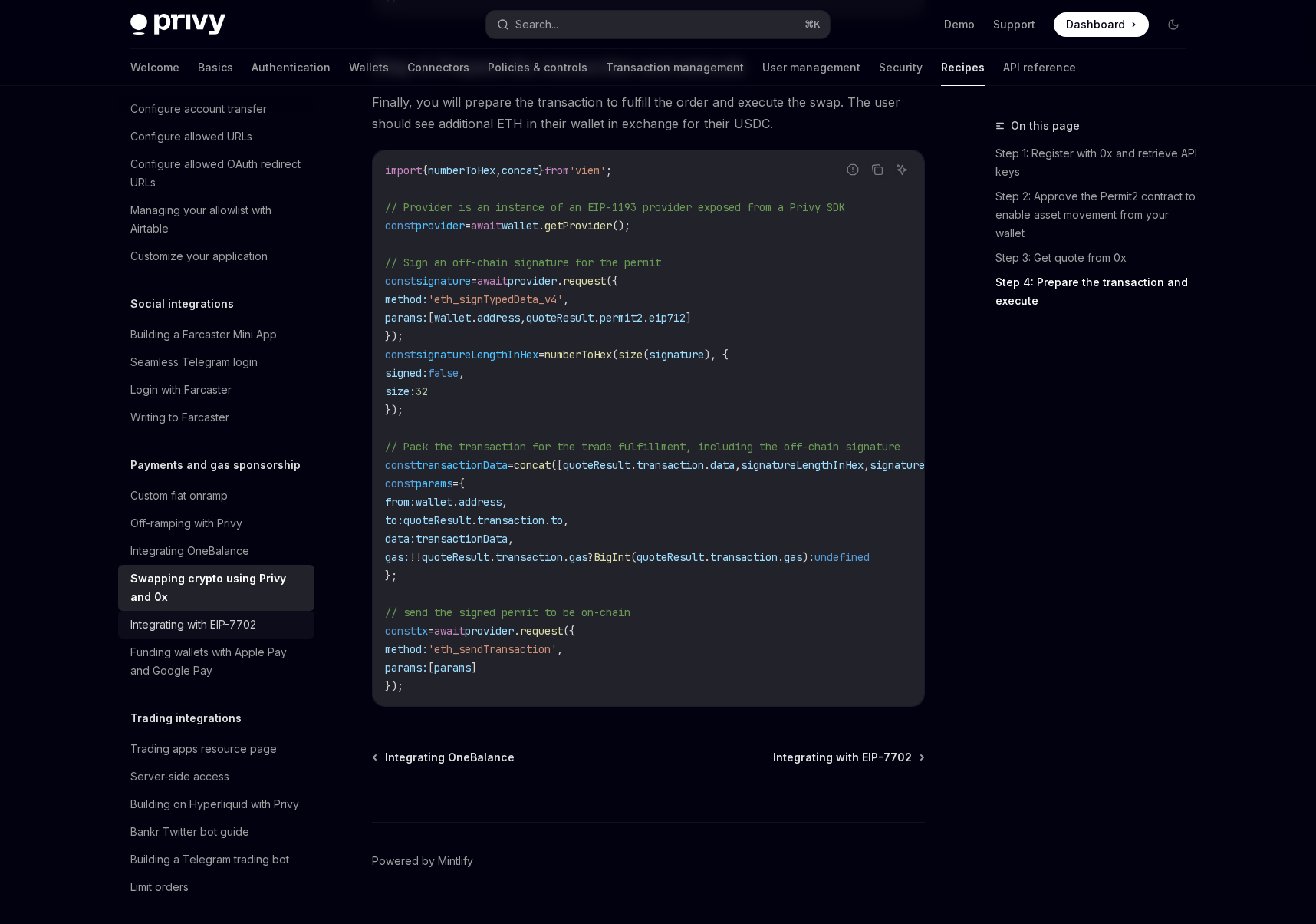
click at [230, 615] on div "Integrating with EIP-7702" at bounding box center [193, 624] width 126 height 19
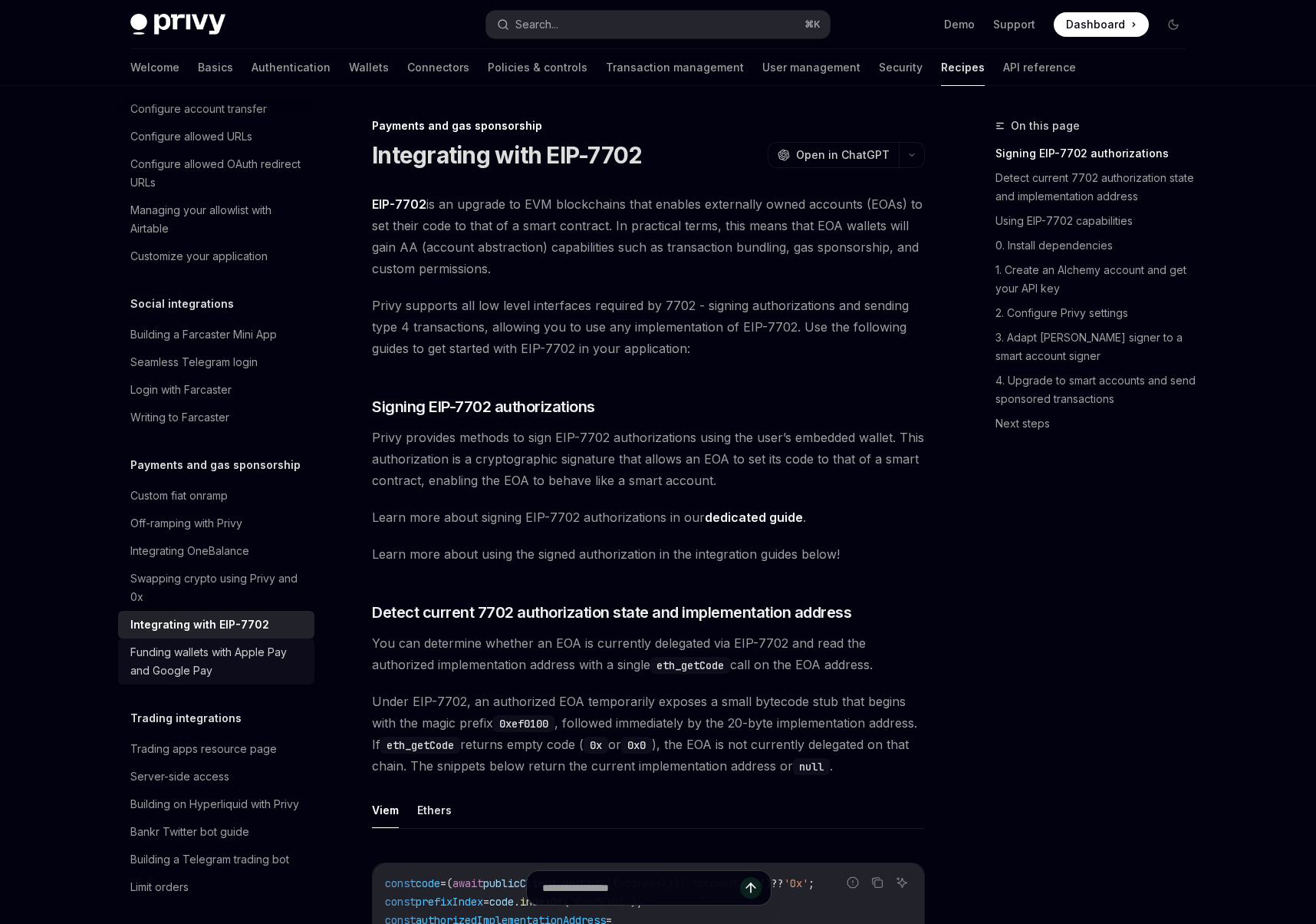
click at [226, 649] on div "Funding wallets with Apple Pay and Google Pay" at bounding box center [217, 661] width 175 height 37
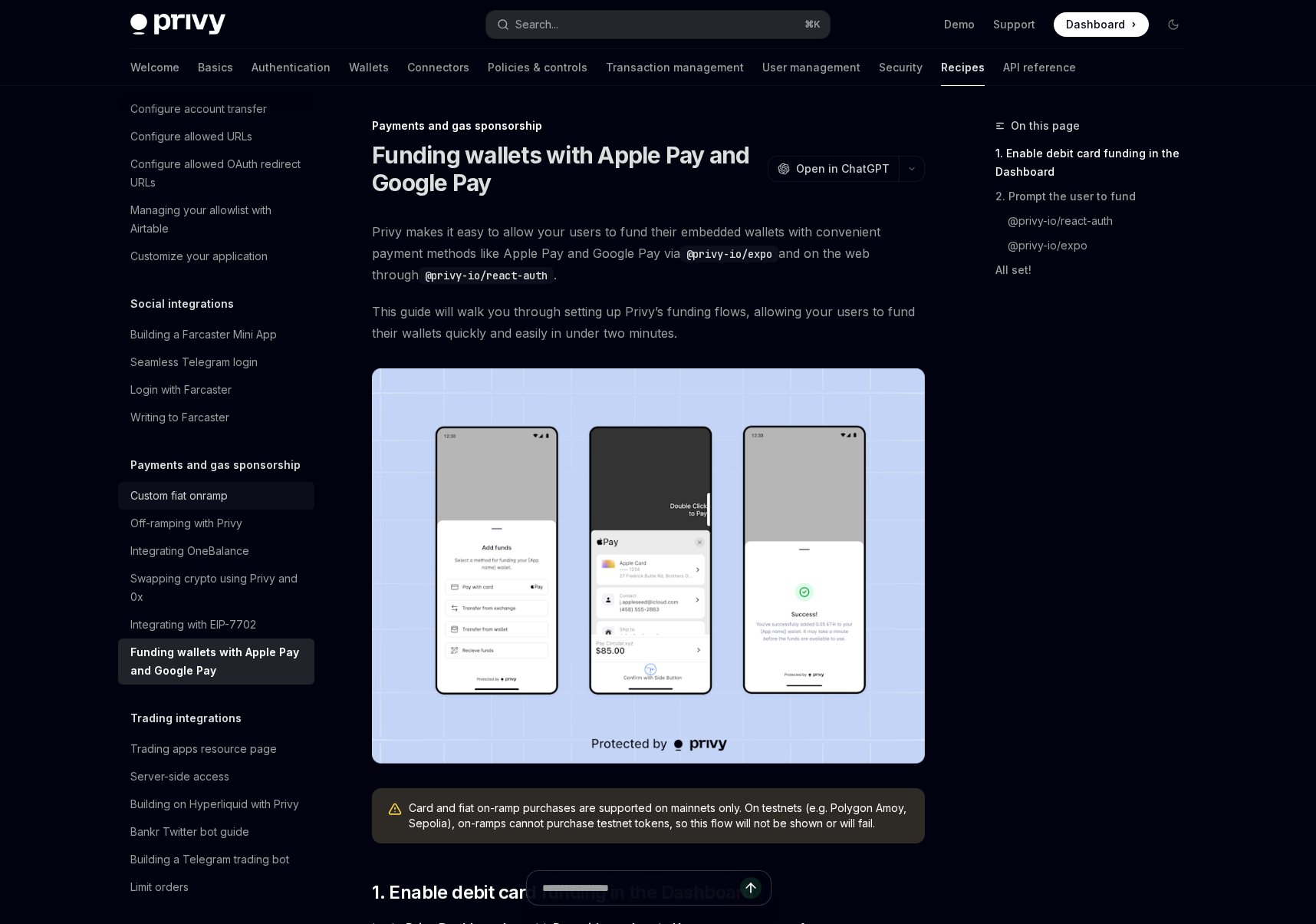
click at [224, 482] on link "Custom fiat onramp" at bounding box center [216, 496] width 196 height 28
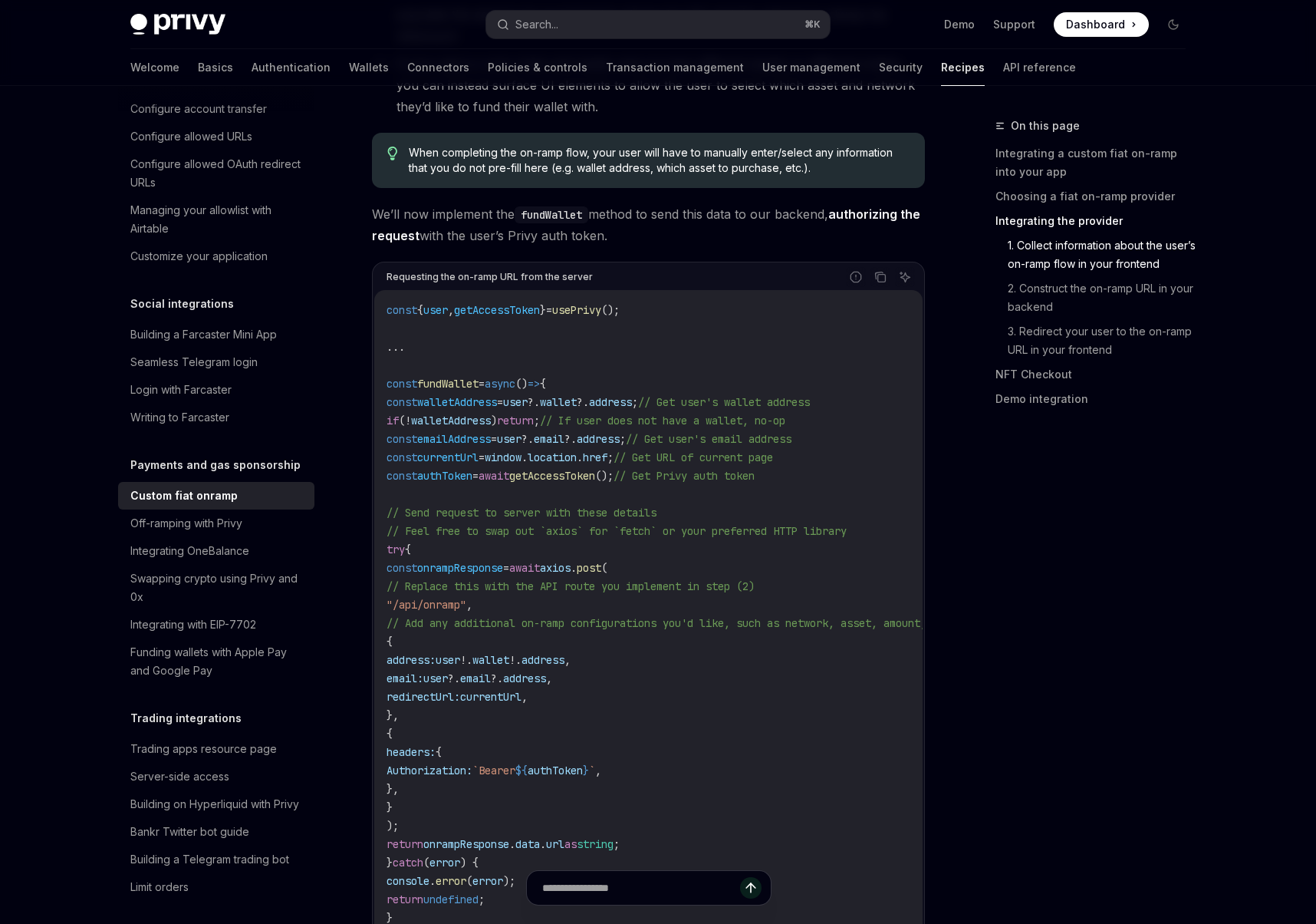
scroll to position [2415, 0]
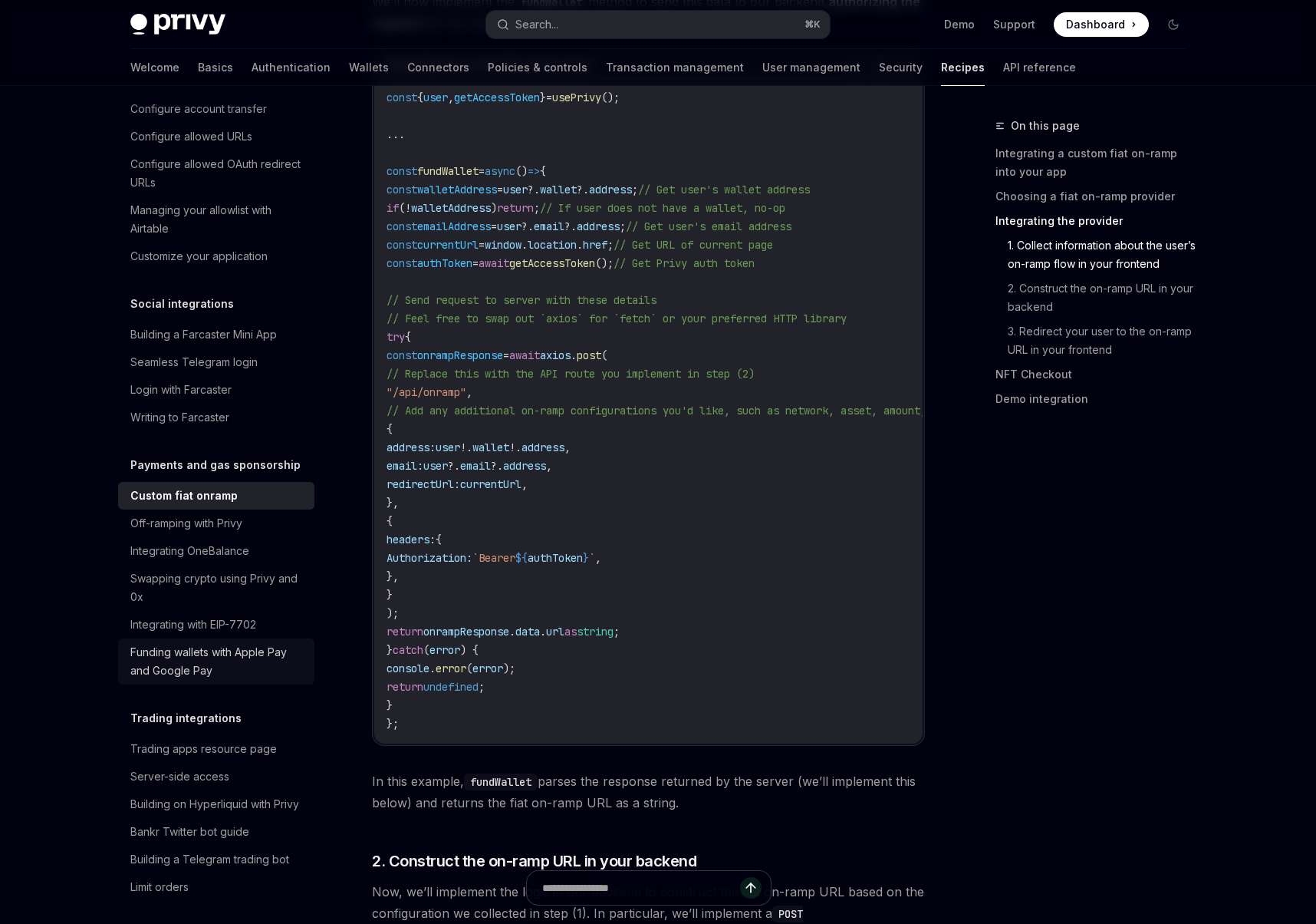
click at [199, 649] on div "Funding wallets with Apple Pay and Google Pay" at bounding box center [217, 661] width 175 height 37
type textarea "*"
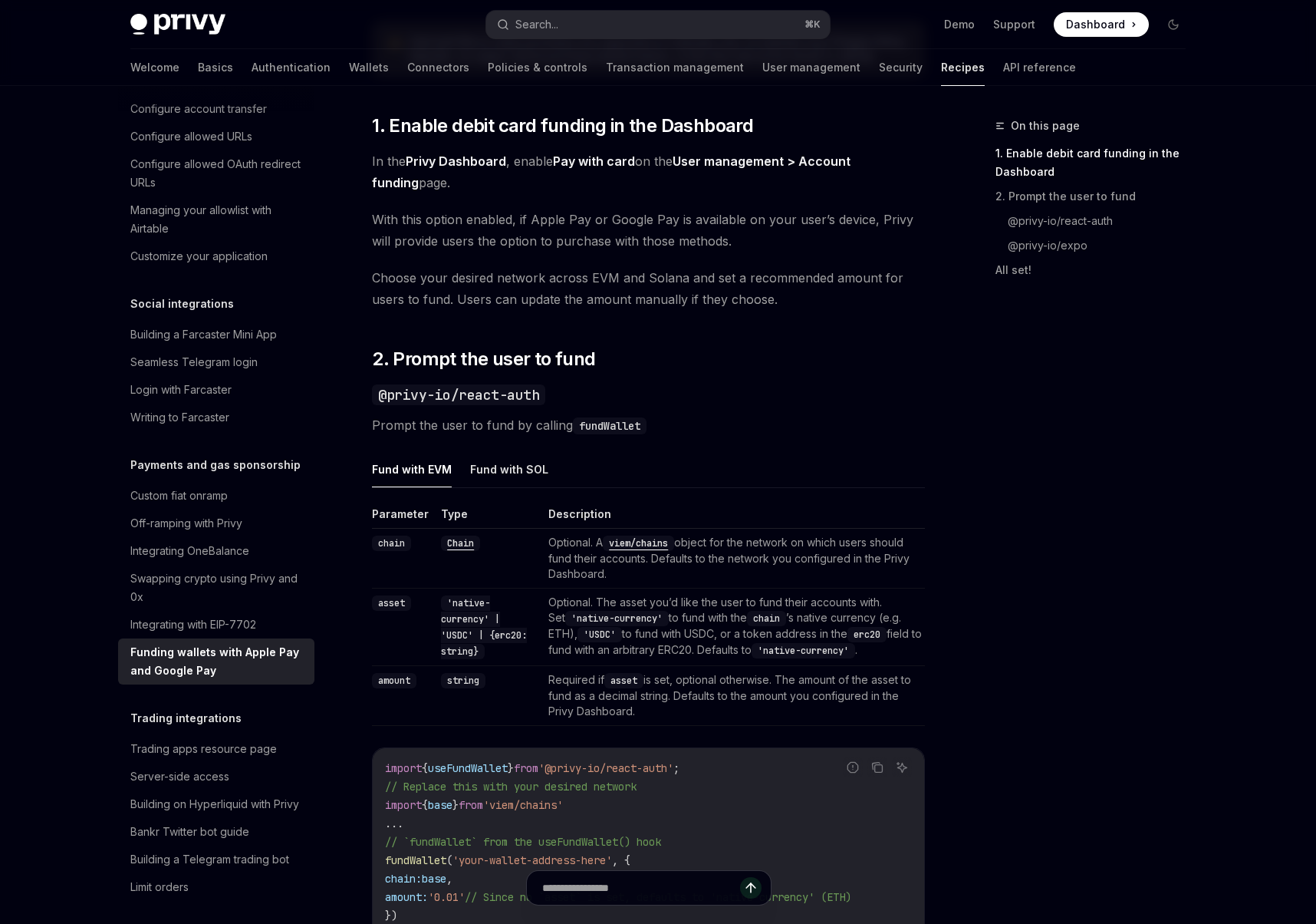
scroll to position [996, 0]
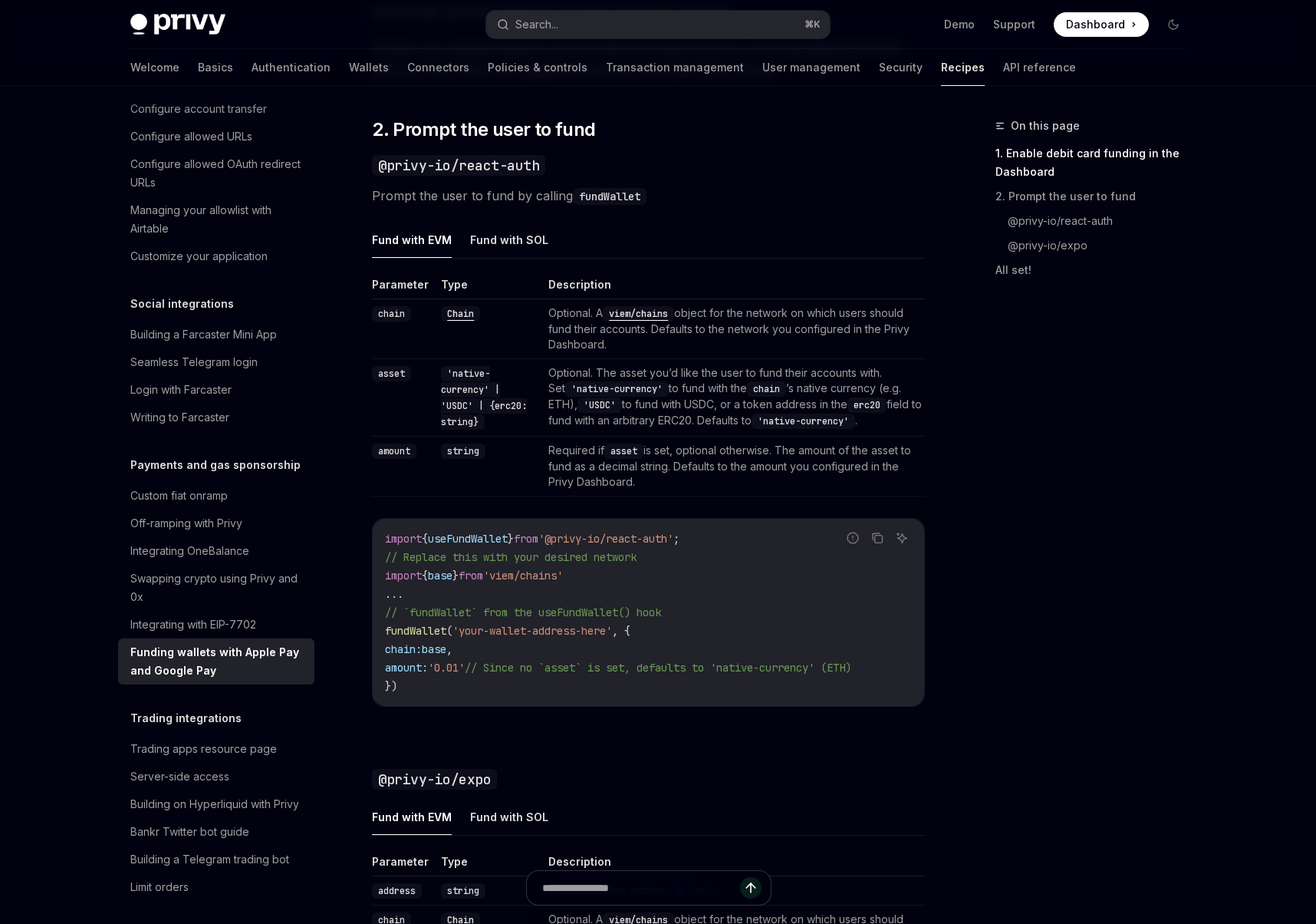
click at [539, 536] on span "from" at bounding box center [526, 538] width 25 height 14
copy code "import { useFundWallet } from '@privy-io/react-auth' ;"
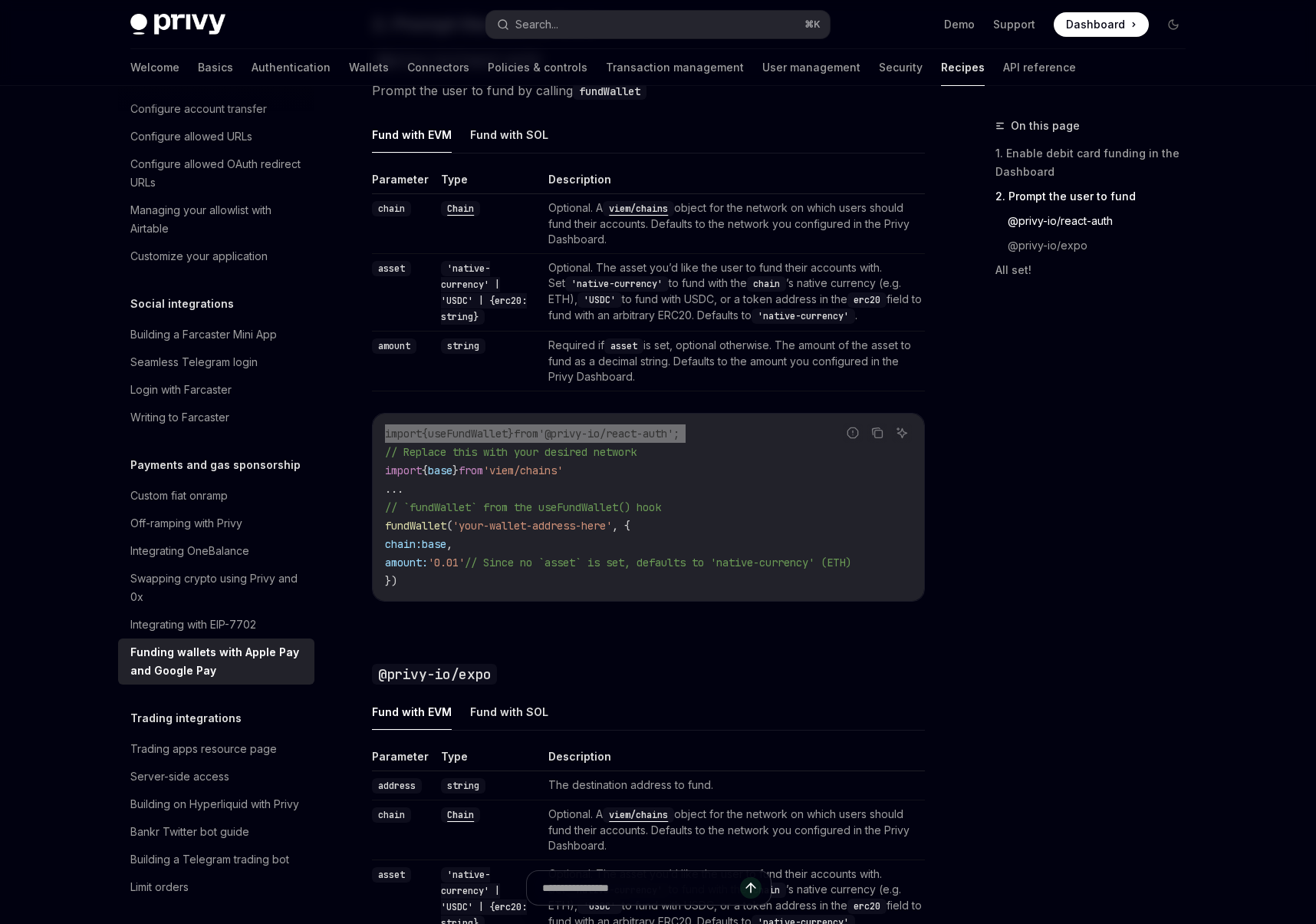
scroll to position [1110, 0]
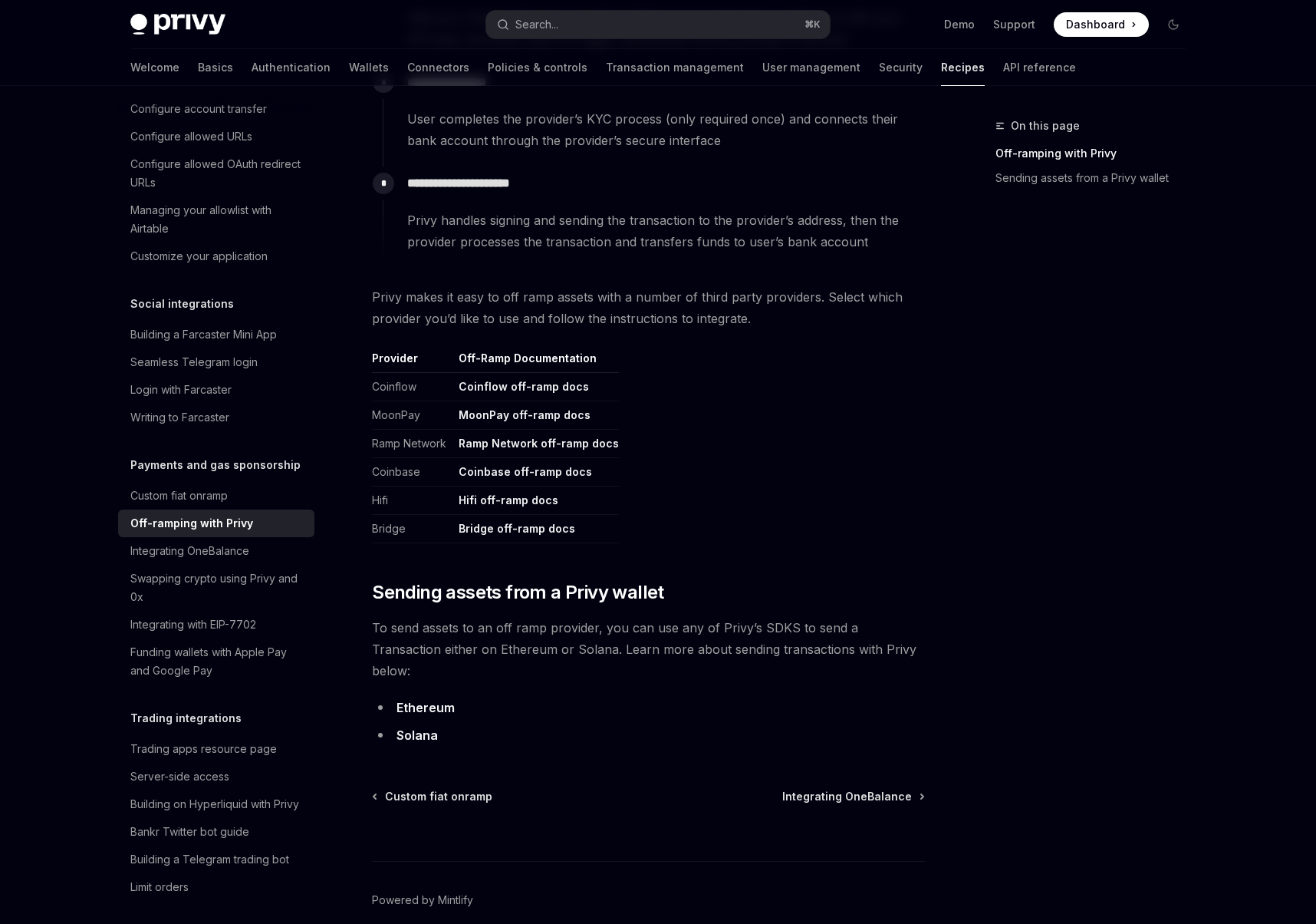
scroll to position [527, 0]
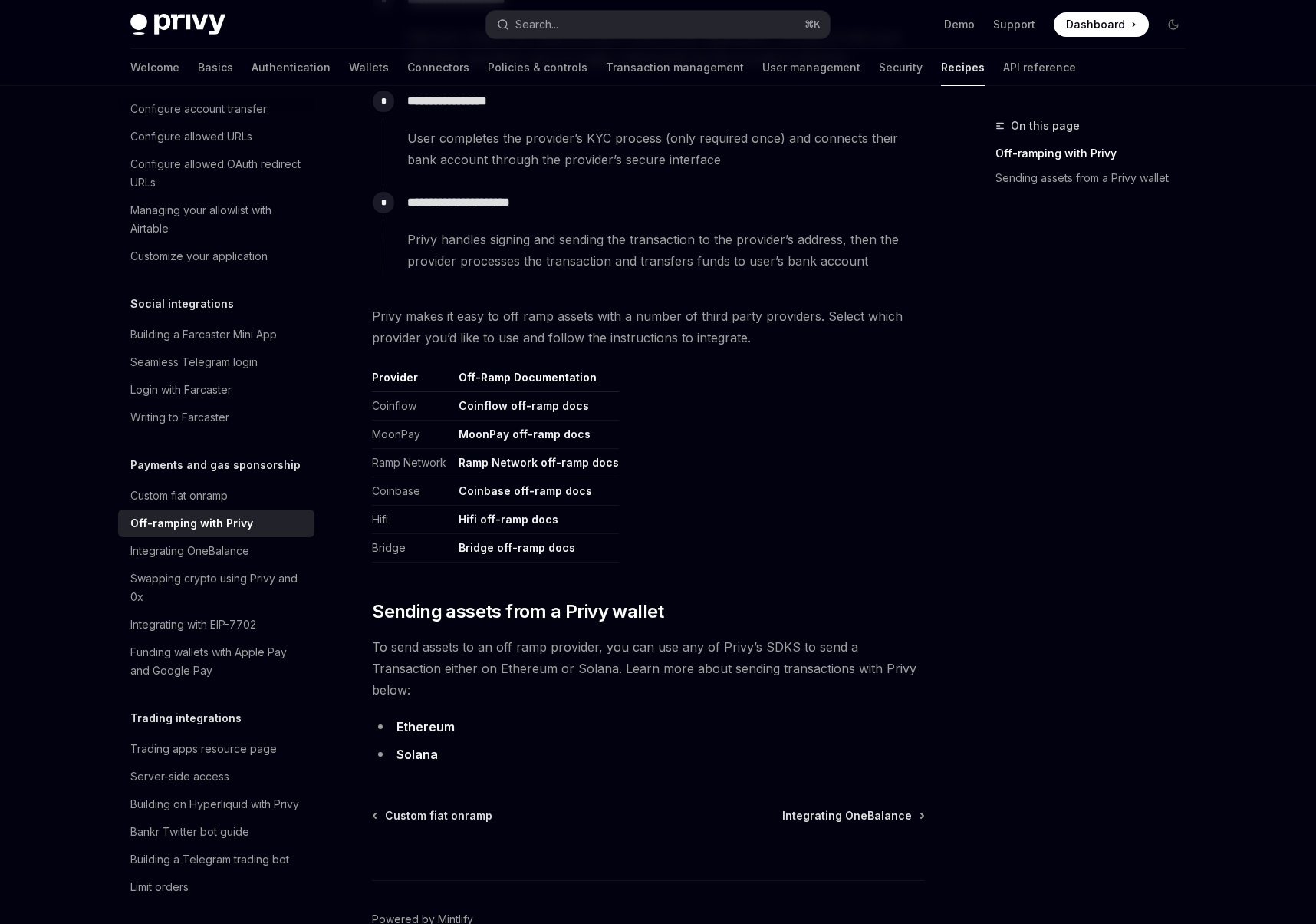
click at [545, 424] on td "MoonPay off-ramp docs" at bounding box center [536, 434] width 167 height 29
click at [490, 409] on link "Coinflow off-ramp docs" at bounding box center [523, 406] width 130 height 14
click at [508, 490] on link "Coinbase off-ramp docs" at bounding box center [525, 491] width 133 height 14
click at [204, 643] on div "Funding wallets with Apple Pay and Google Pay" at bounding box center [217, 661] width 175 height 37
type textarea "*"
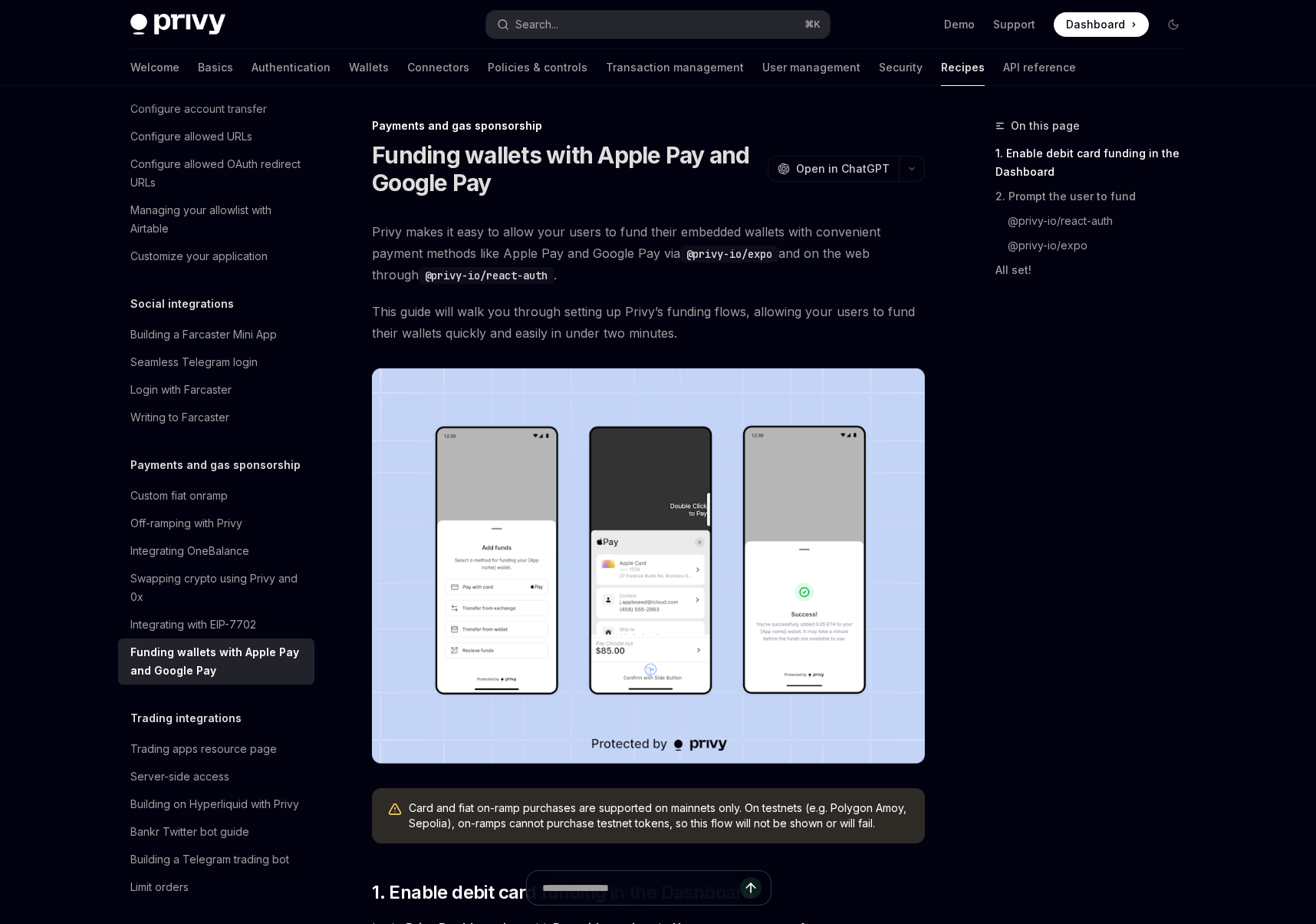
click at [642, 599] on img at bounding box center [648, 565] width 553 height 395
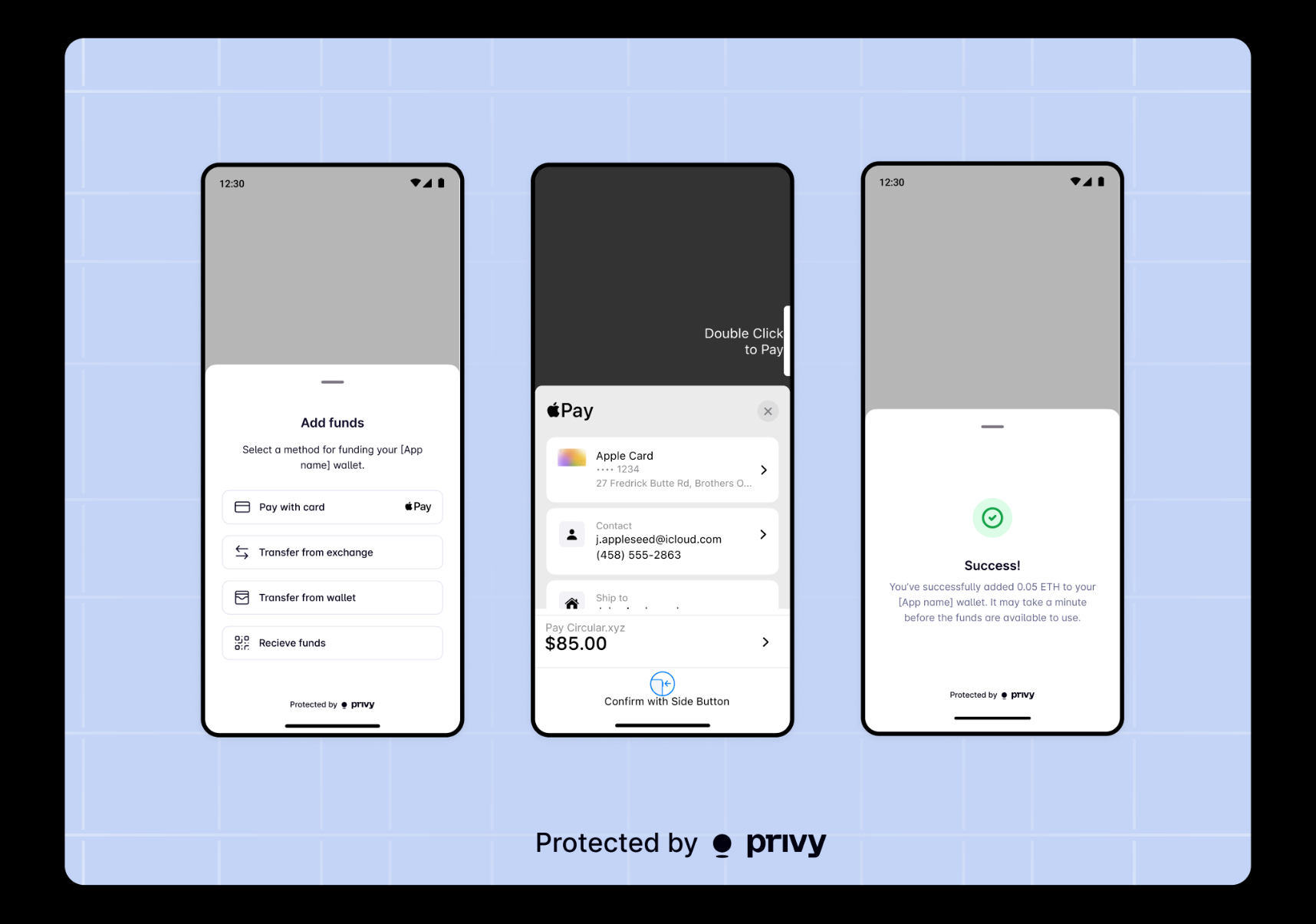
click at [899, 518] on img at bounding box center [658, 462] width 1186 height 847
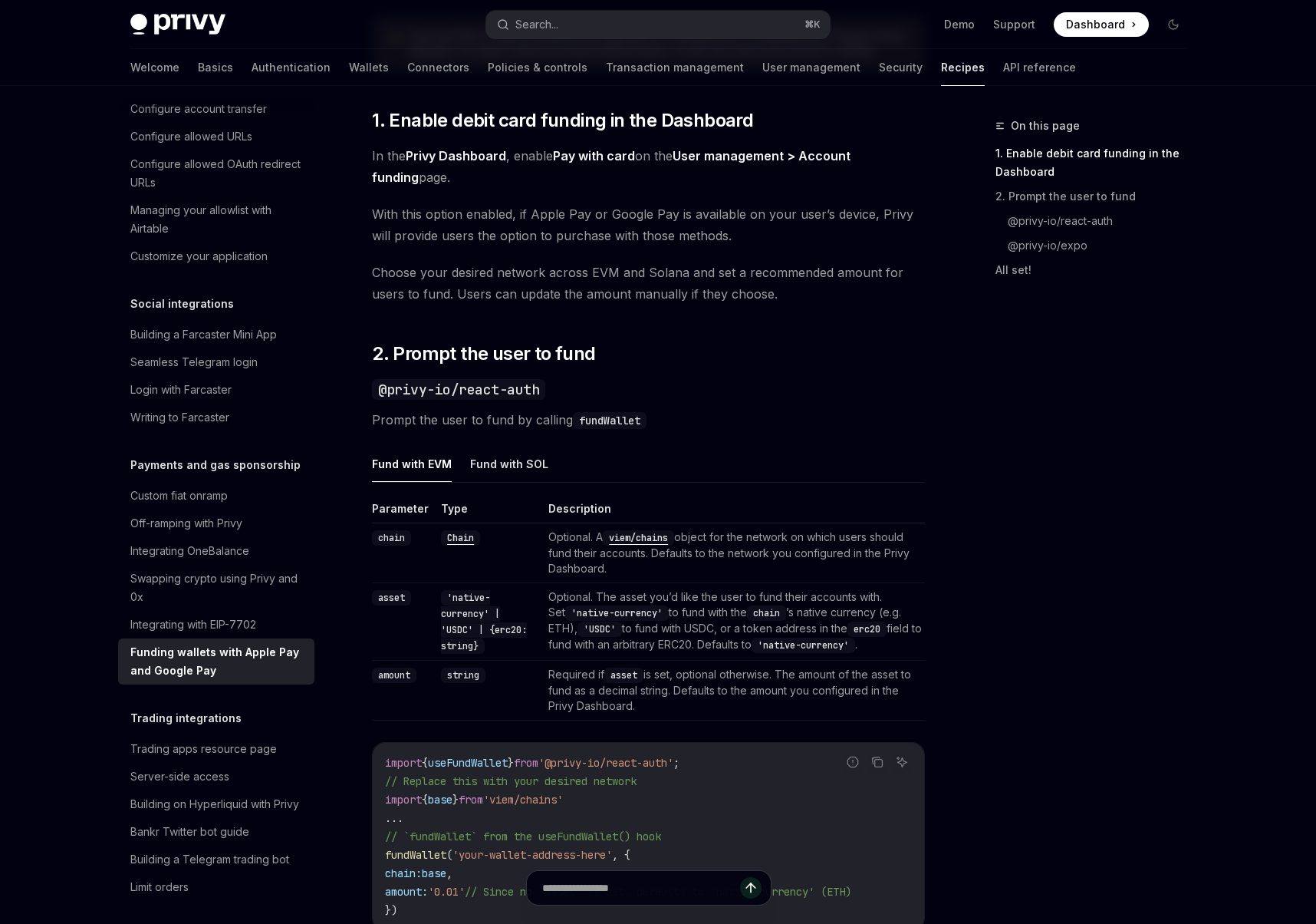
scroll to position [482, 0]
